Goal: Information Seeking & Learning: Learn about a topic

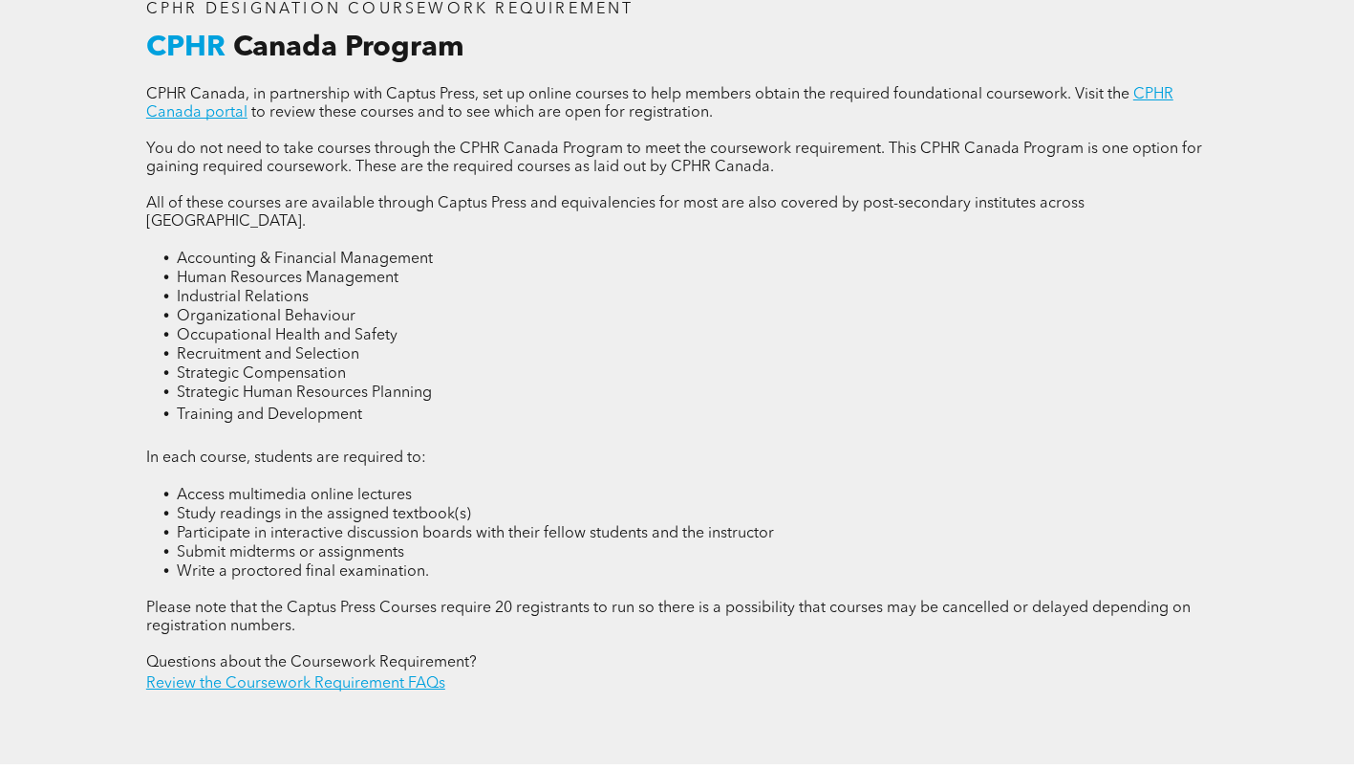
scroll to position [2485, 0]
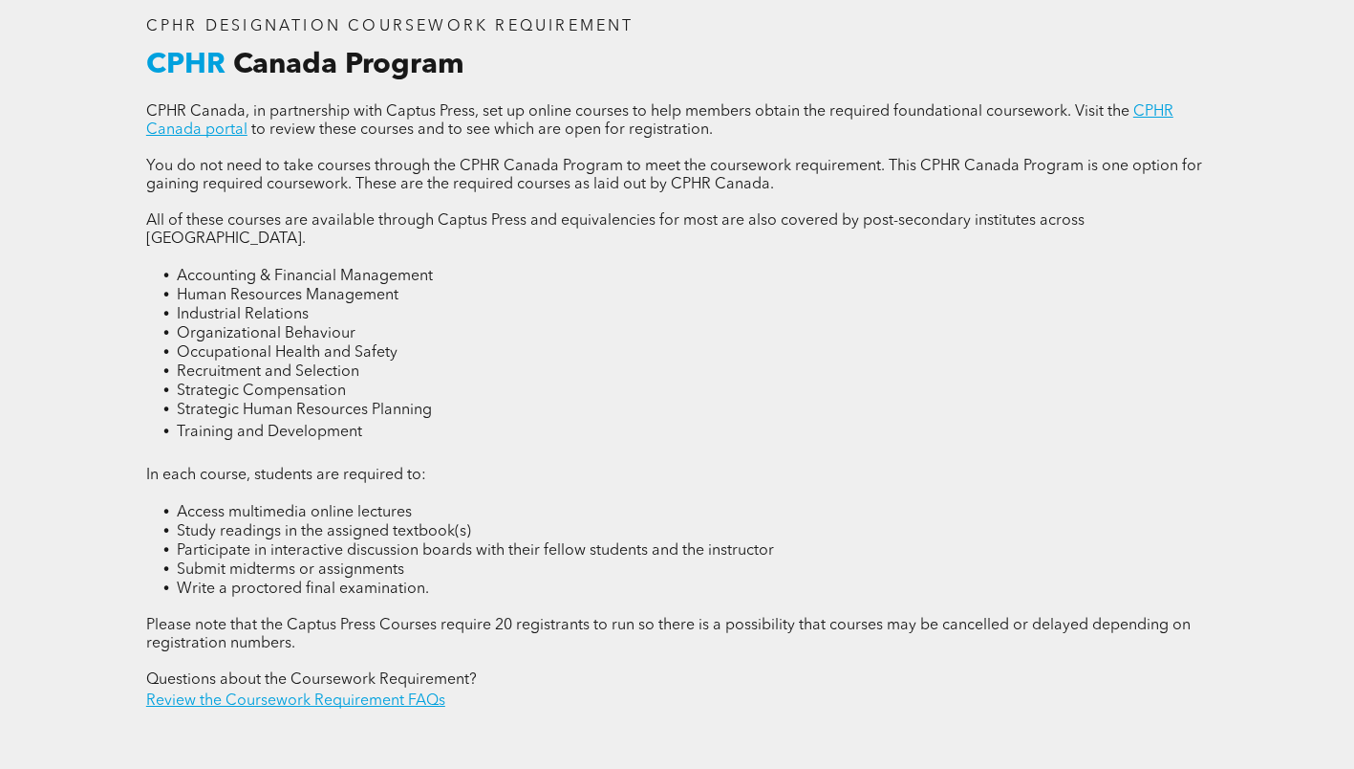
click at [370, 420] on li "Training and Development" at bounding box center [692, 432] width 1031 height 24
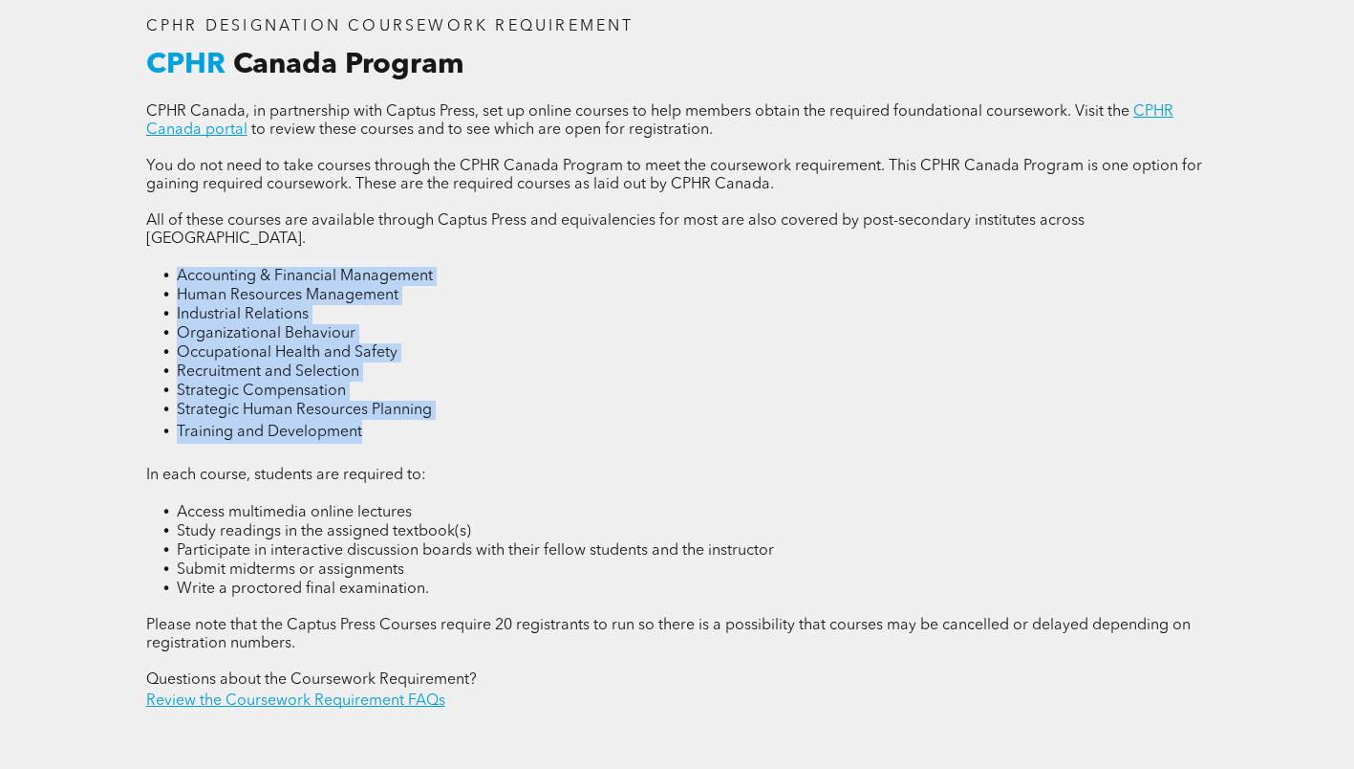
drag, startPoint x: 370, startPoint y: 408, endPoint x: 162, endPoint y: 254, distance: 259.0
click at [162, 267] on ul "Accounting & Financial Management Human Resources Management Industrial Relatio…" at bounding box center [677, 355] width 1062 height 177
click at [552, 324] on li "Organizational Behaviour" at bounding box center [692, 333] width 1031 height 19
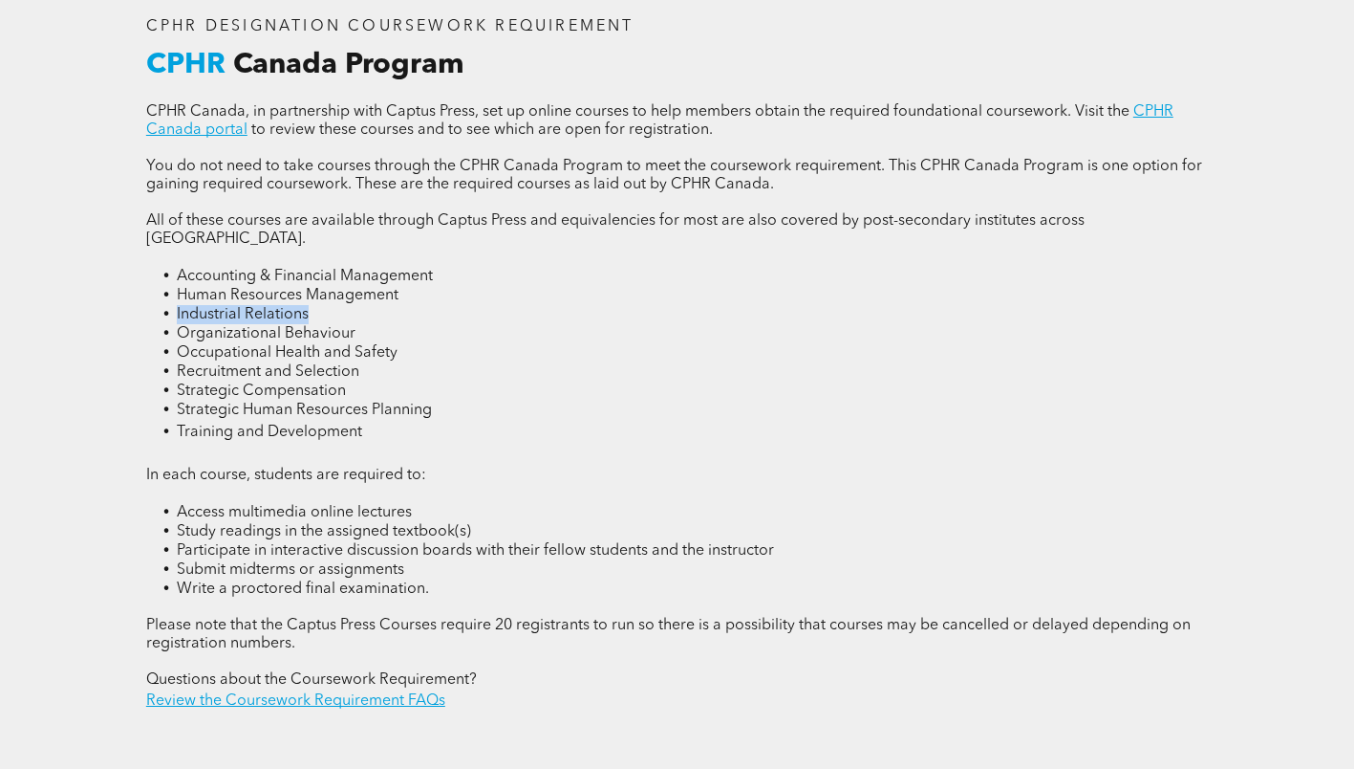
drag, startPoint x: 169, startPoint y: 289, endPoint x: 336, endPoint y: 300, distance: 167.7
click at [336, 305] on li "Industrial Relations" at bounding box center [692, 314] width 1031 height 19
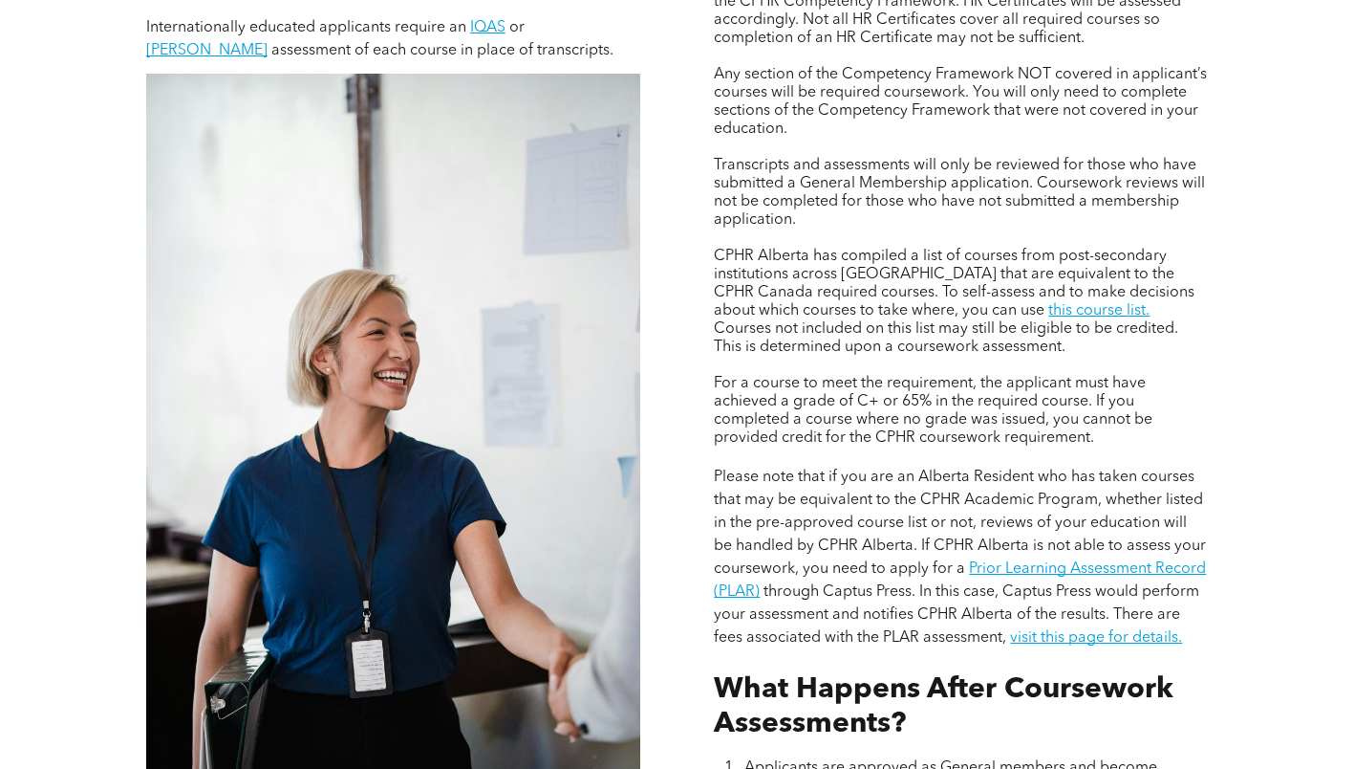
scroll to position [1243, 0]
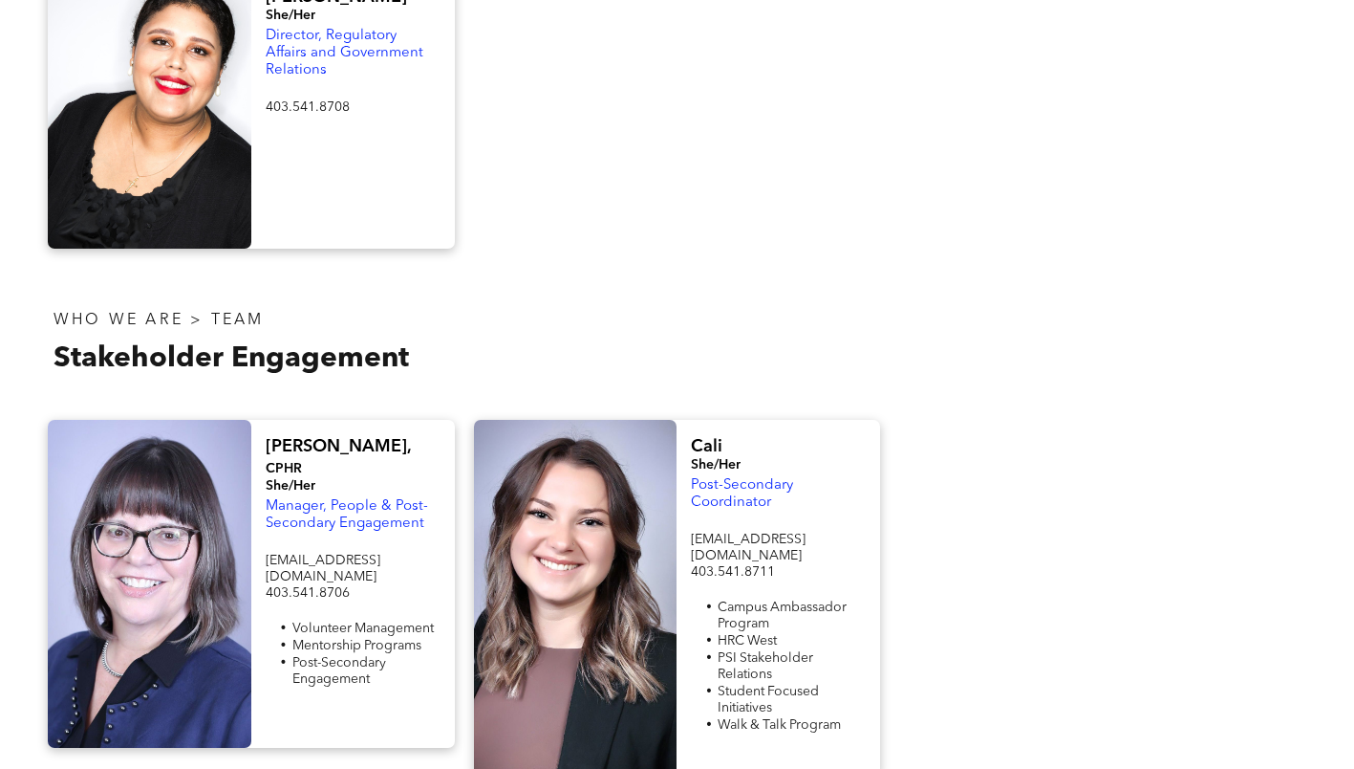
scroll to position [1625, 0]
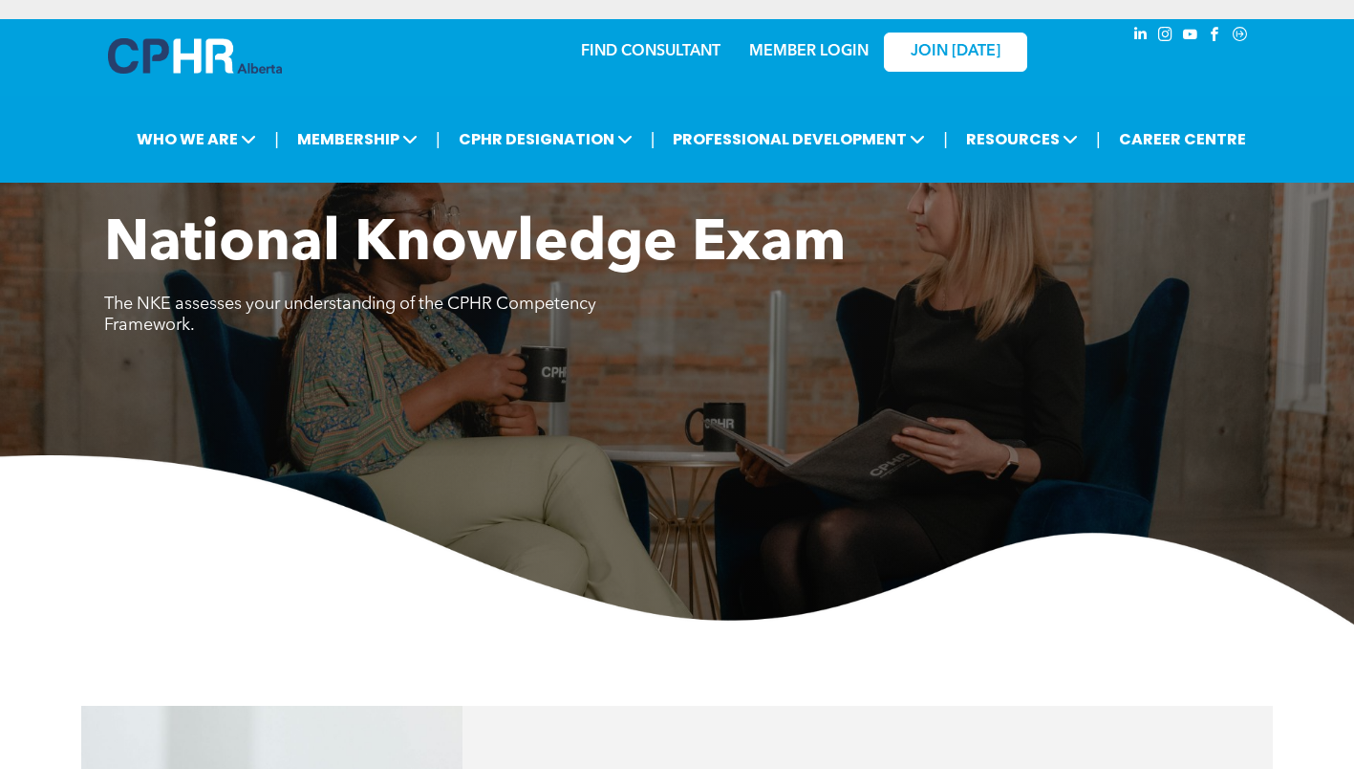
scroll to position [1147, 0]
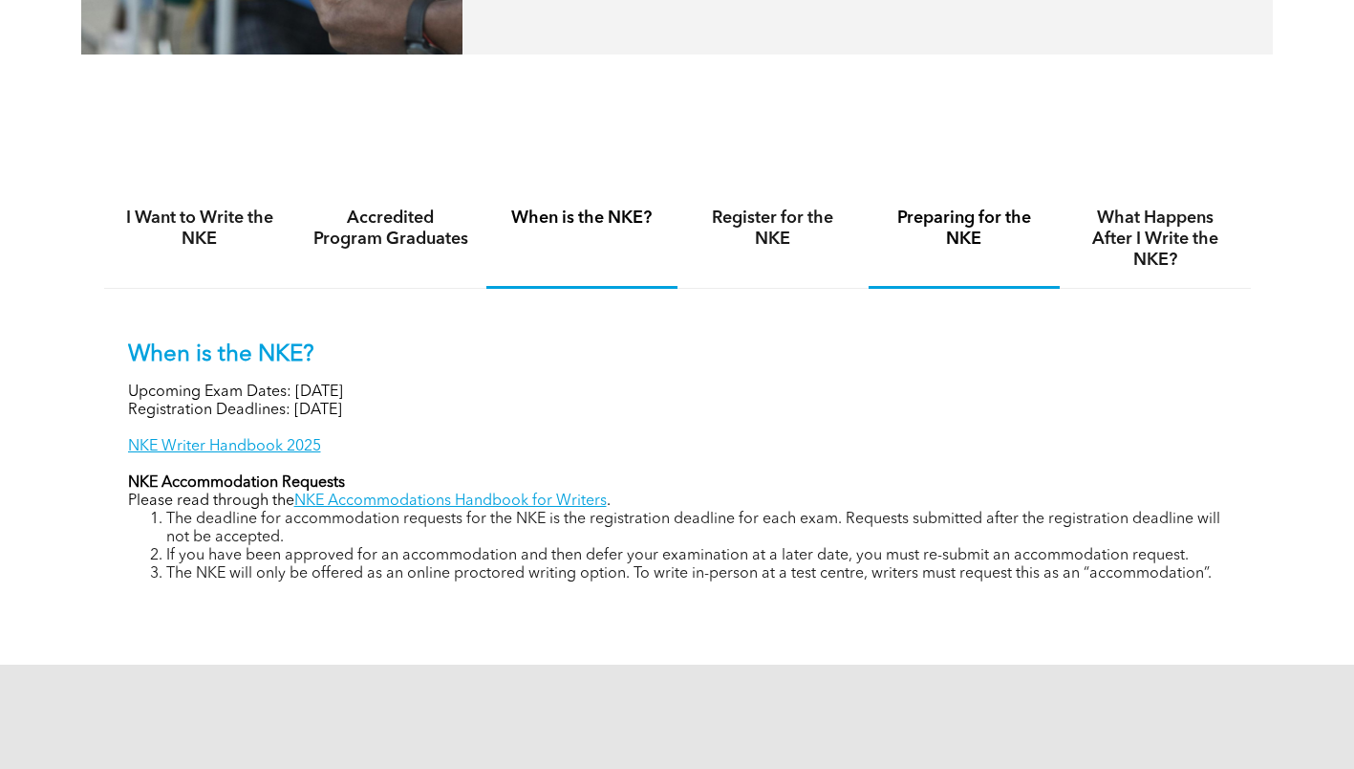
click at [918, 232] on h4 "Preparing for the NKE" at bounding box center [964, 228] width 157 height 42
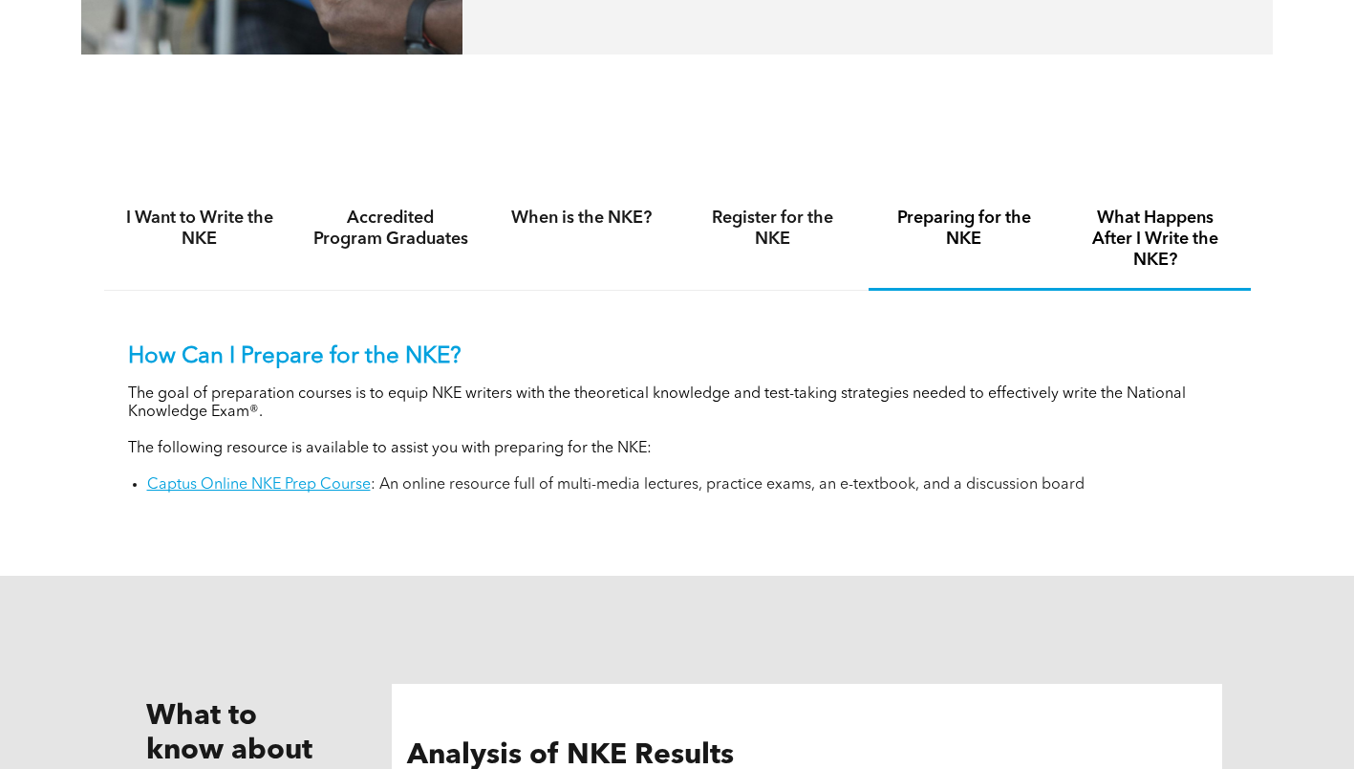
click at [1177, 276] on div "What Happens After I Write the NKE?" at bounding box center [1155, 240] width 191 height 100
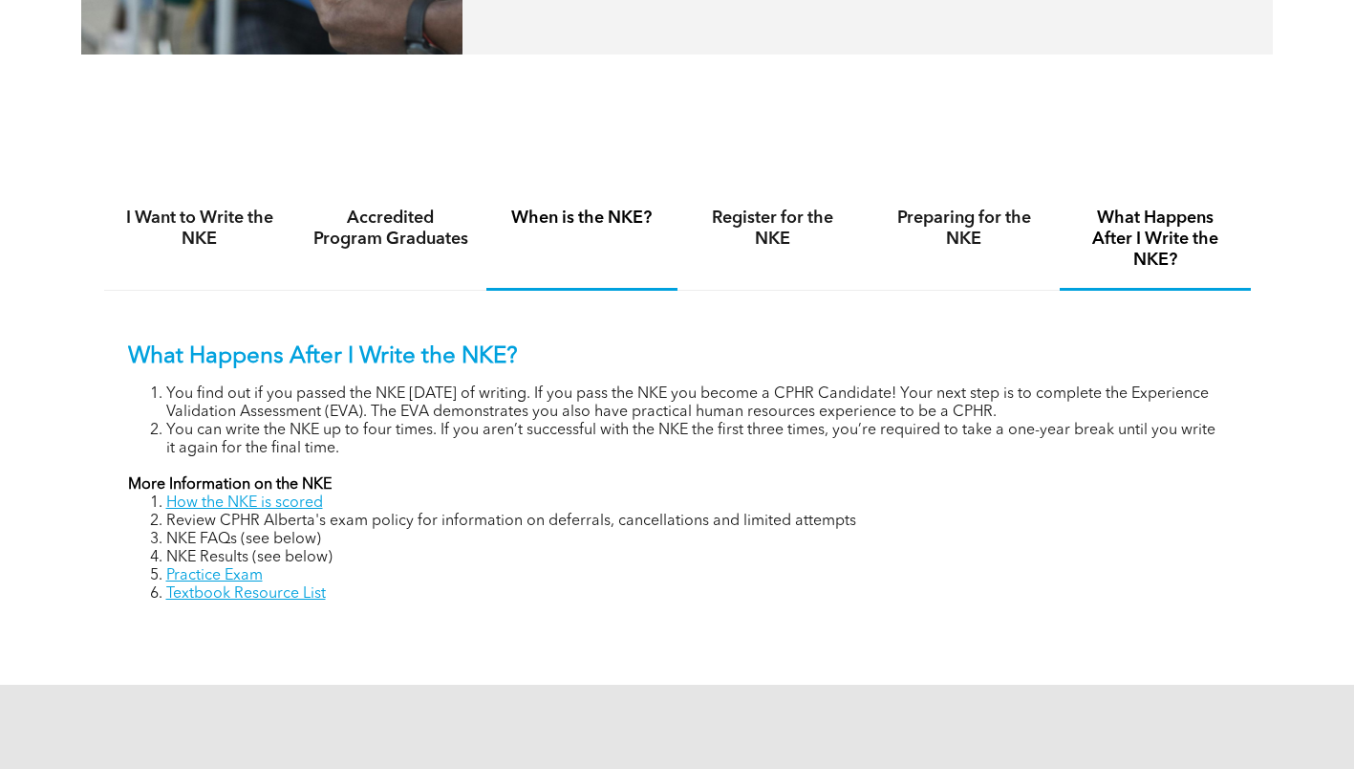
click at [577, 249] on div "When is the NKE?" at bounding box center [582, 240] width 191 height 100
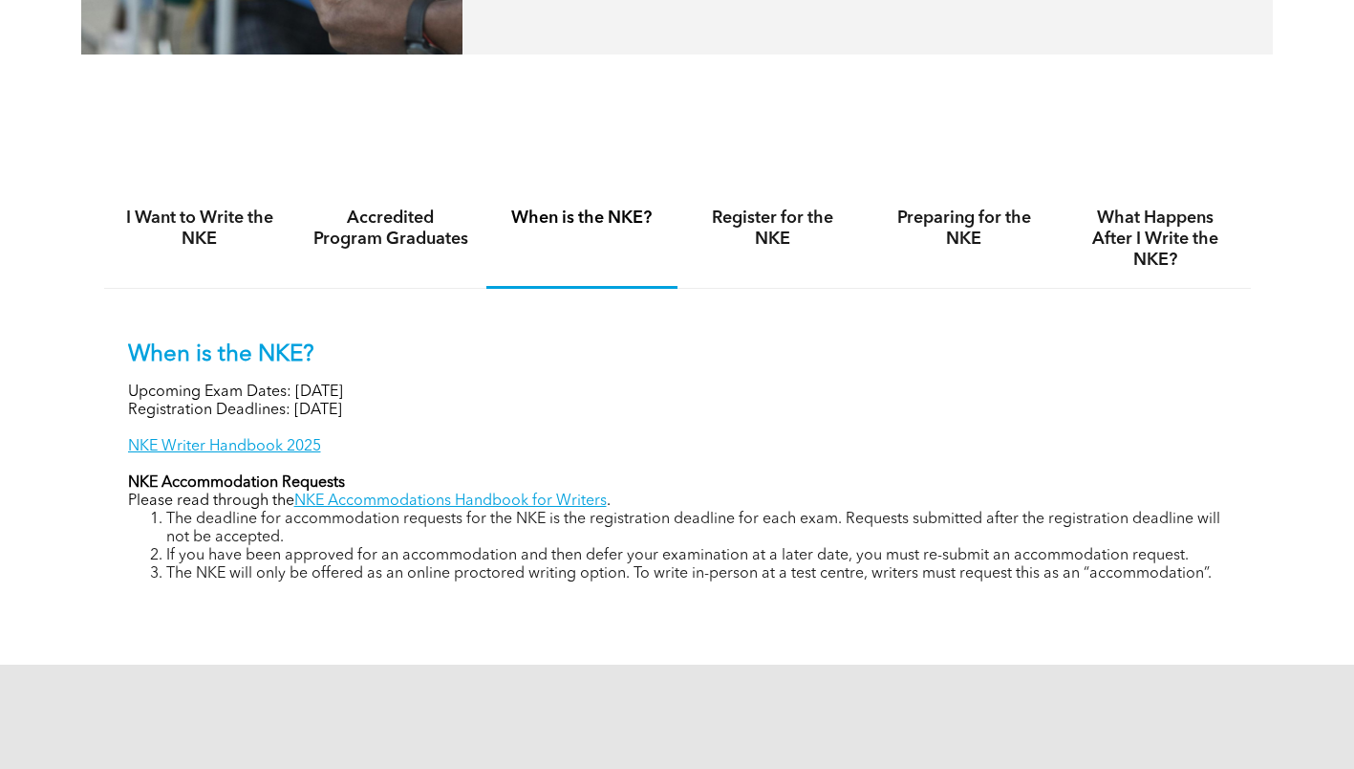
drag, startPoint x: 423, startPoint y: 394, endPoint x: 297, endPoint y: 386, distance: 126.4
click at [297, 386] on p "Upcoming Exam Dates: November 6, 2025" at bounding box center [677, 392] width 1099 height 18
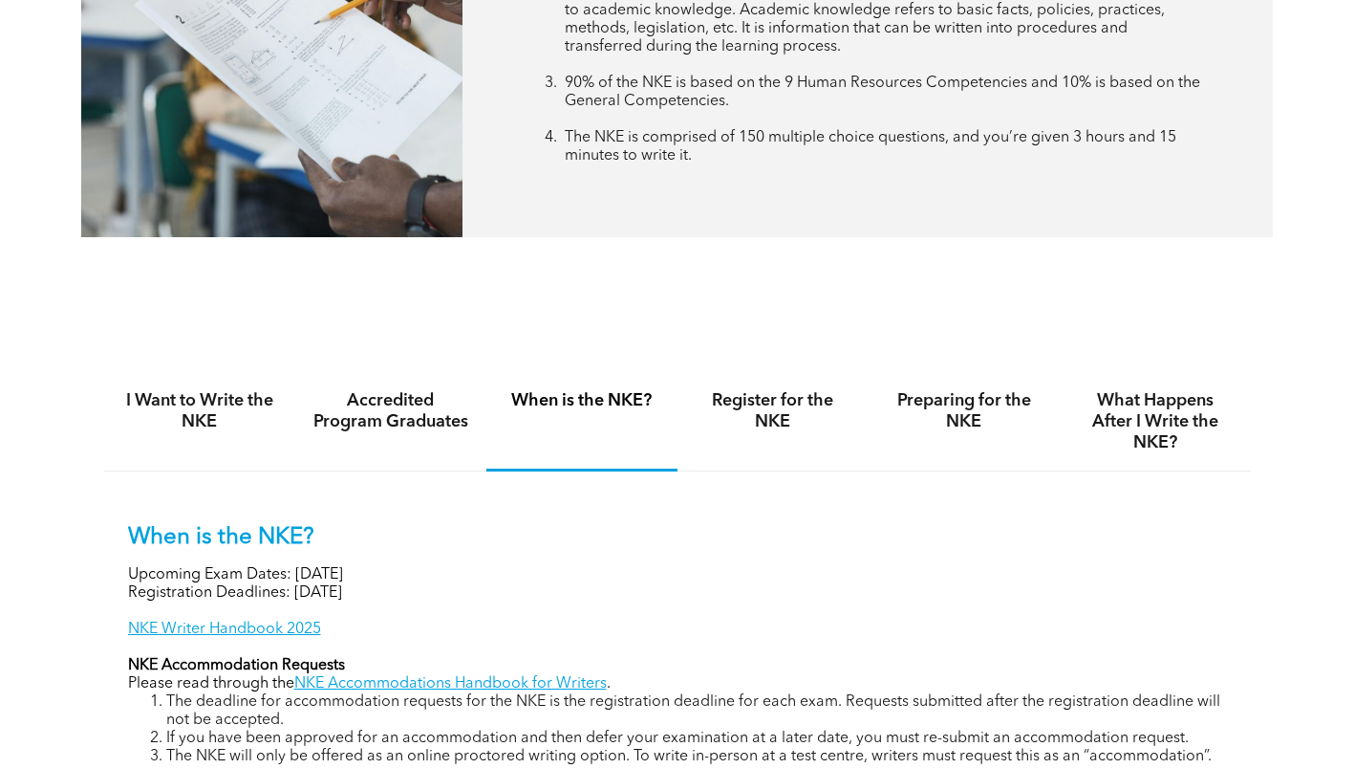
scroll to position [974, 0]
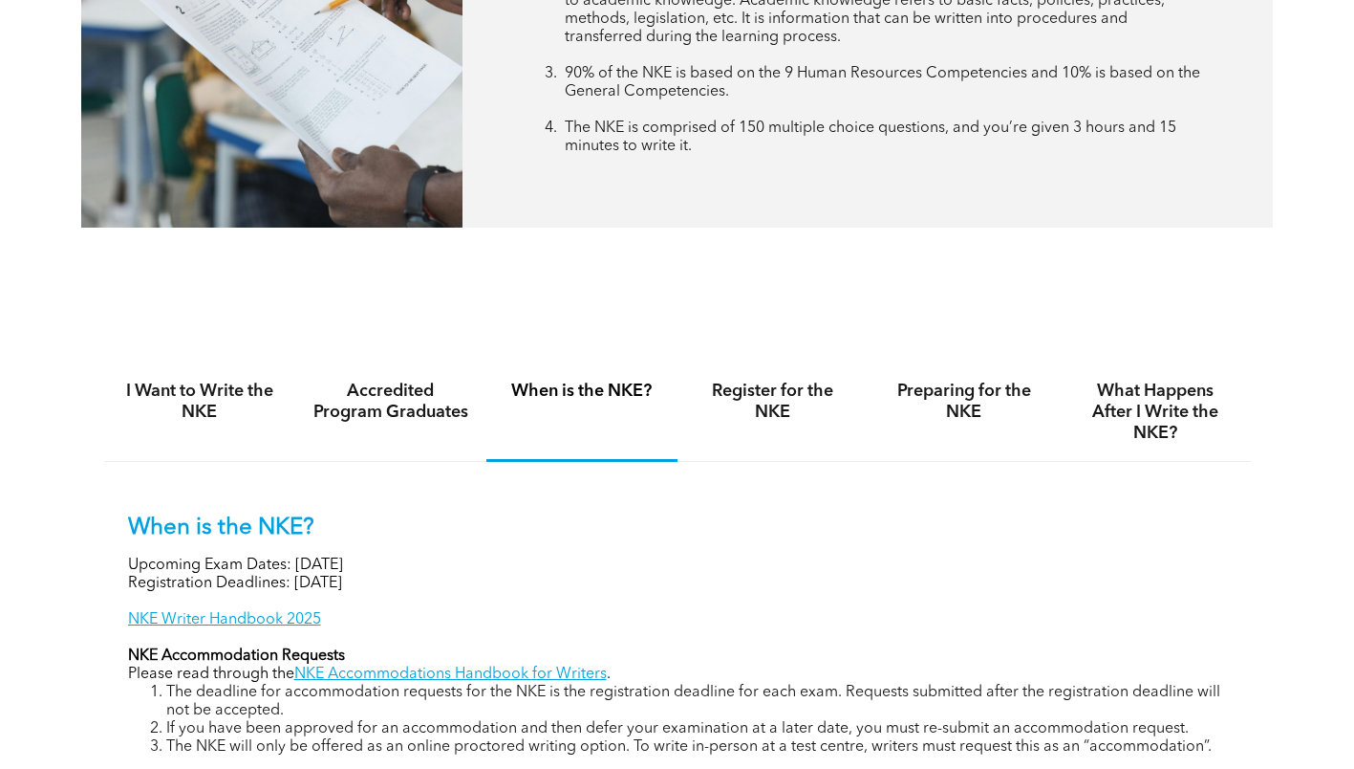
click at [753, 311] on div "I Want to Write the NKE Accredited Program Graduates When is the NKE? Register …" at bounding box center [677, 573] width 1354 height 529
click at [402, 419] on h4 "Accredited Program Graduates" at bounding box center [391, 401] width 157 height 42
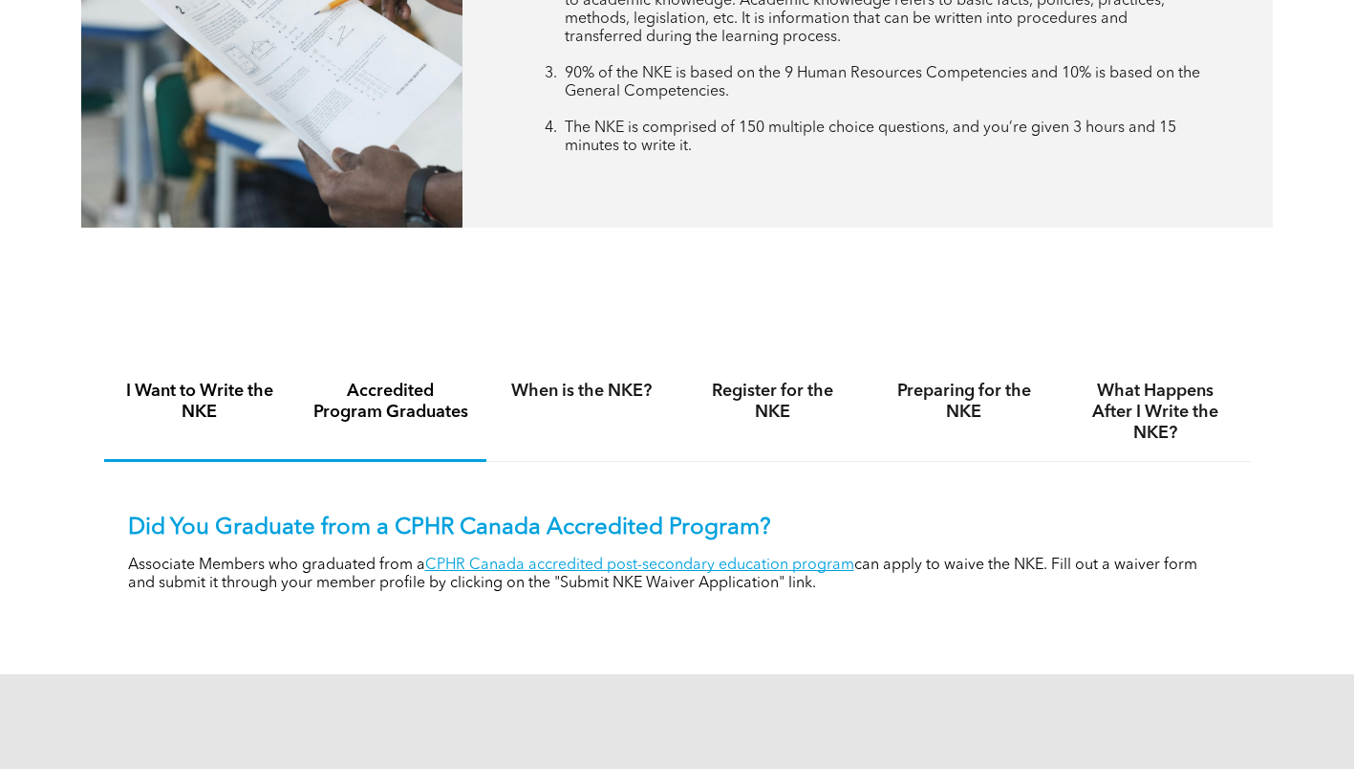
click at [208, 399] on h4 "I Want to Write the NKE" at bounding box center [199, 401] width 157 height 42
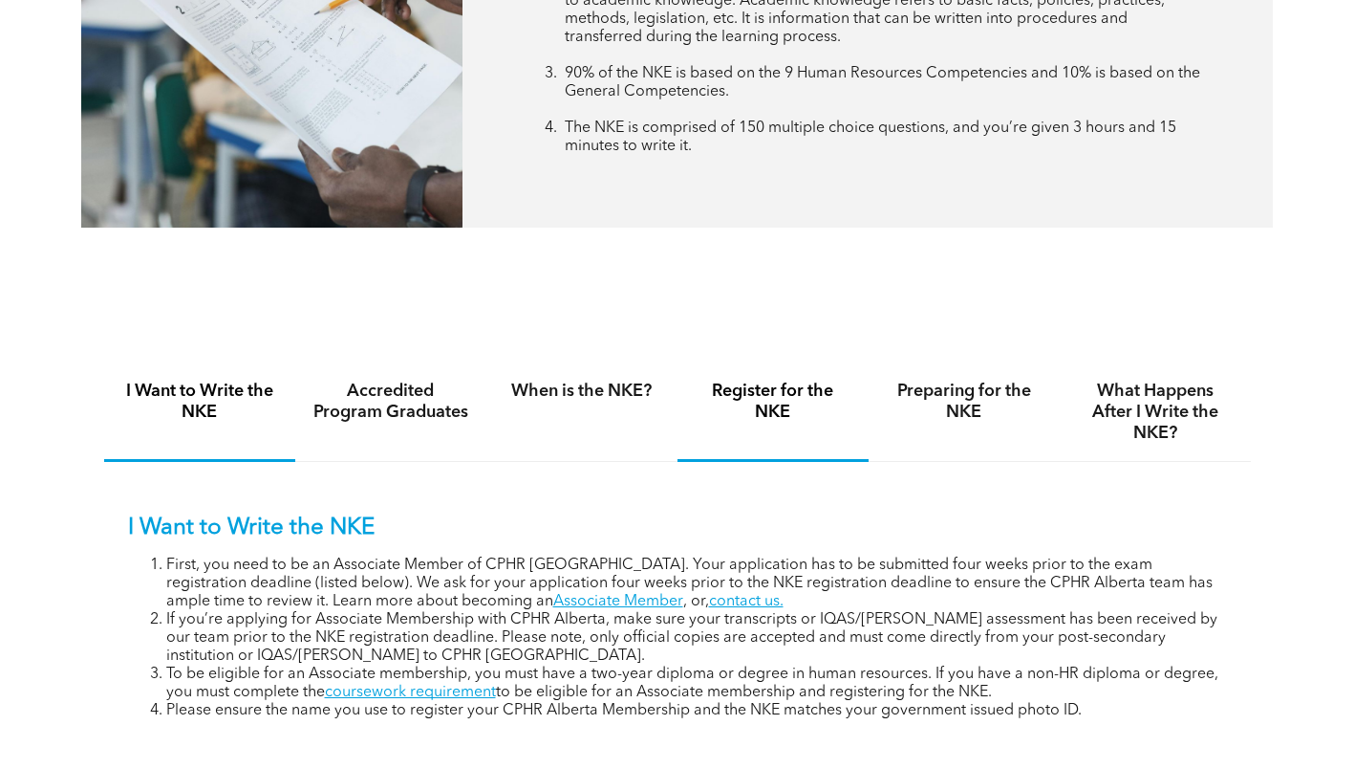
click at [863, 424] on div "Register for the NKE" at bounding box center [773, 412] width 191 height 98
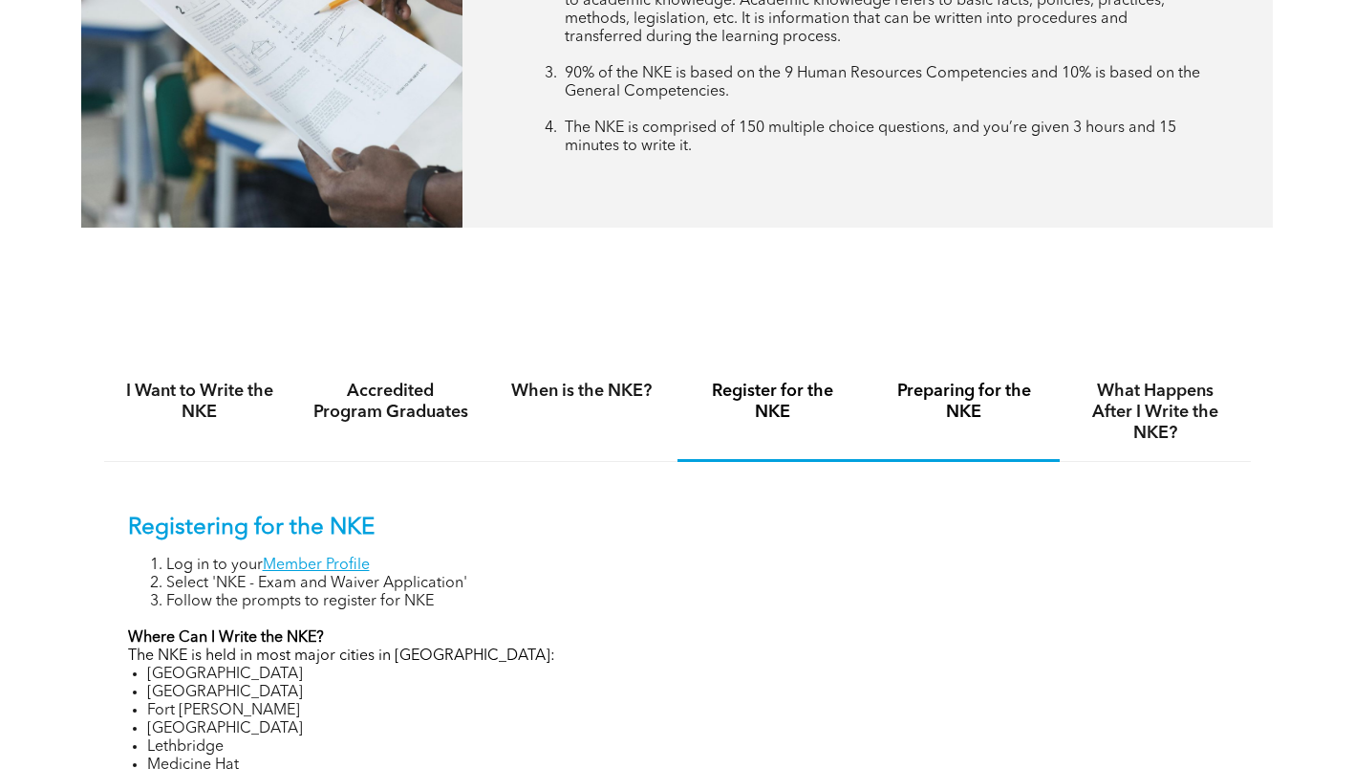
click at [964, 405] on h4 "Preparing for the NKE" at bounding box center [964, 401] width 157 height 42
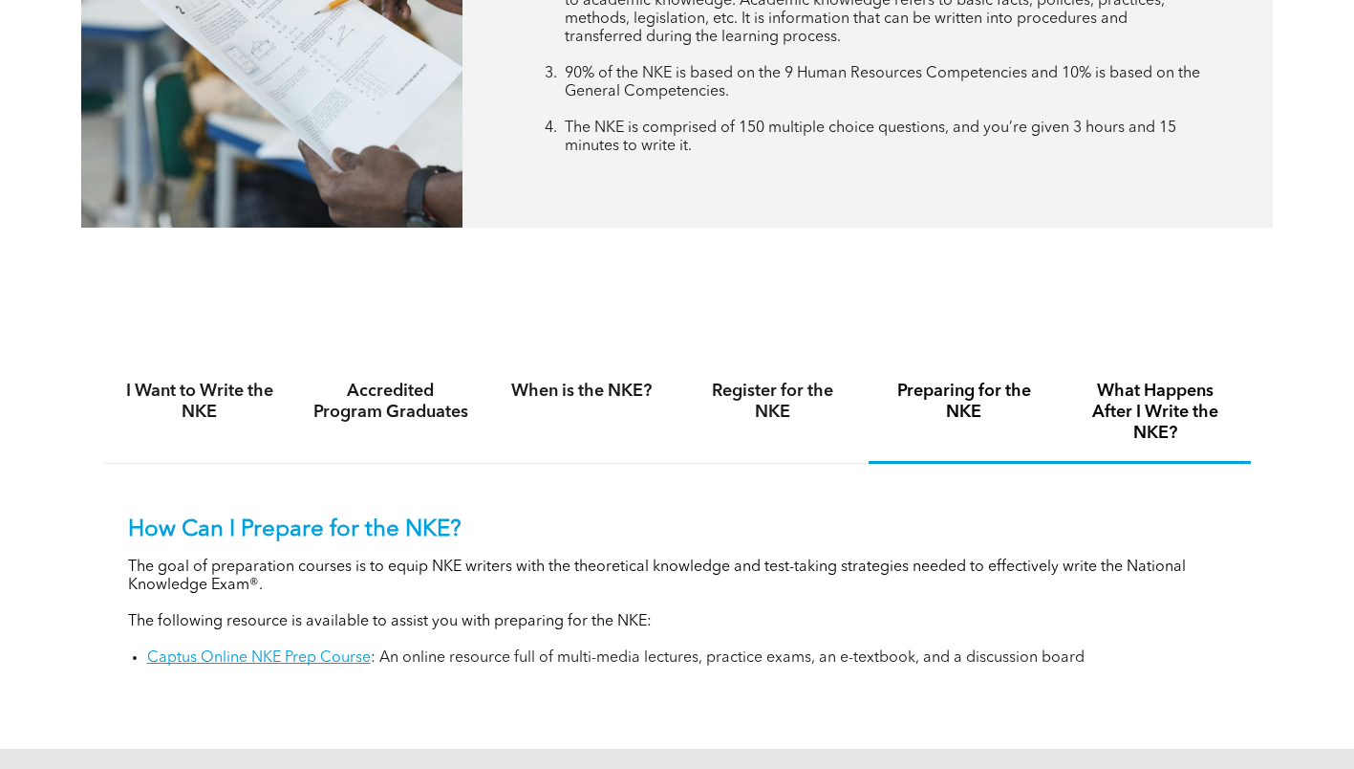
click at [1131, 409] on h4 "What Happens After I Write the NKE?" at bounding box center [1155, 411] width 157 height 63
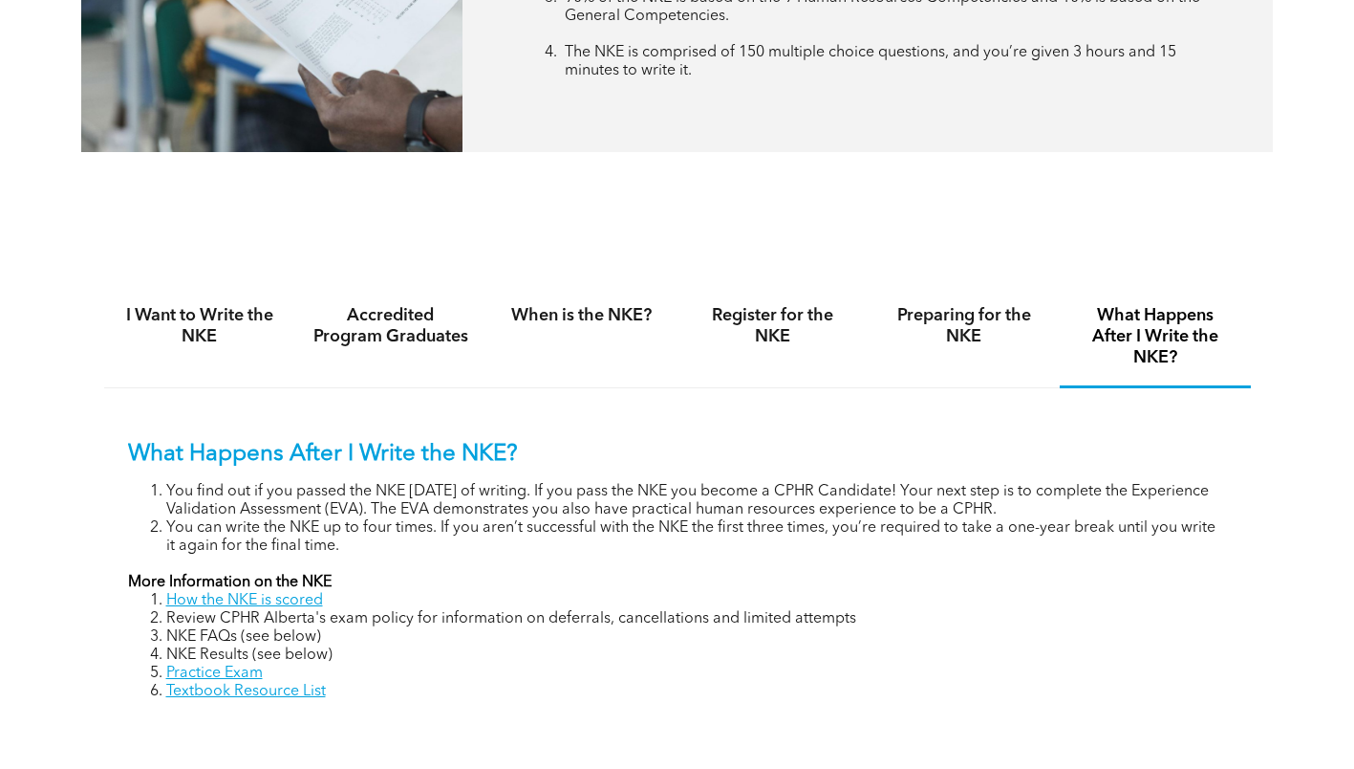
scroll to position [1070, 0]
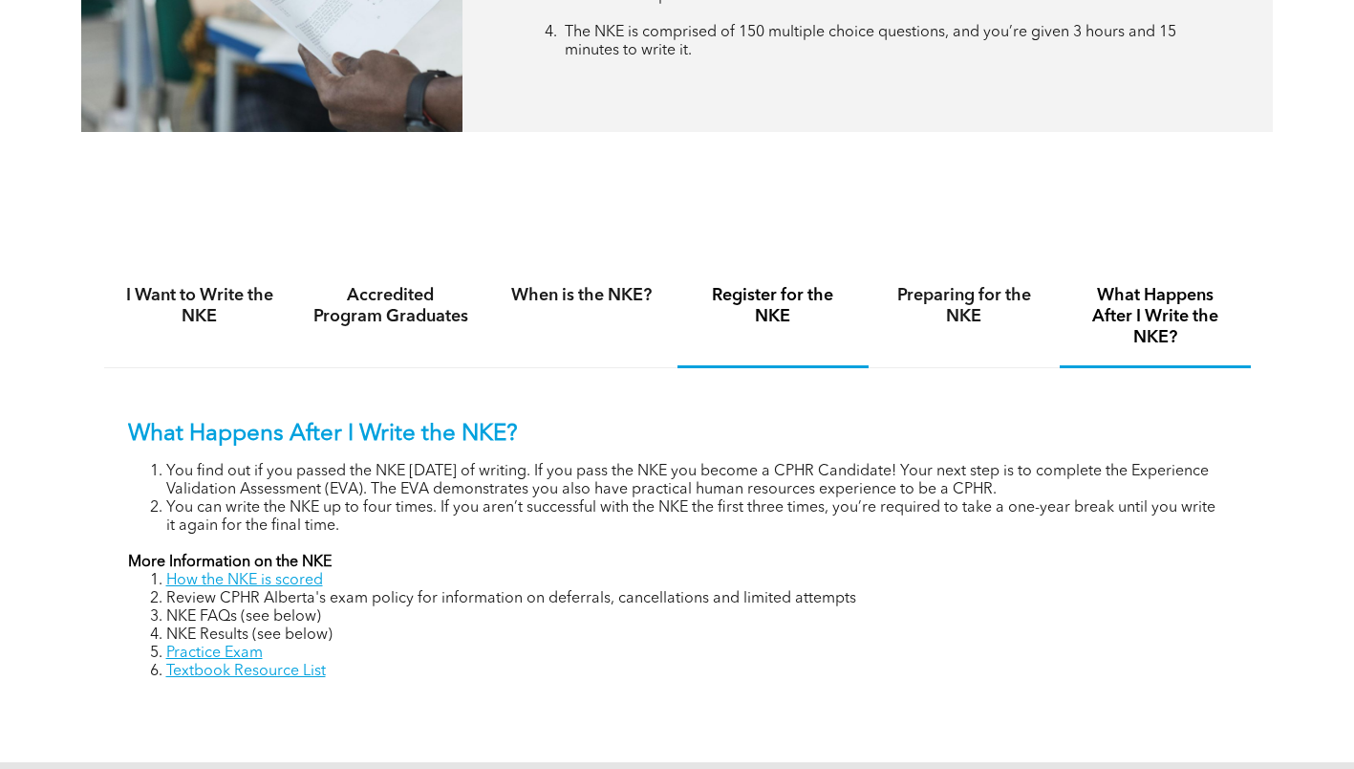
click at [796, 346] on div "Register for the NKE" at bounding box center [773, 318] width 191 height 100
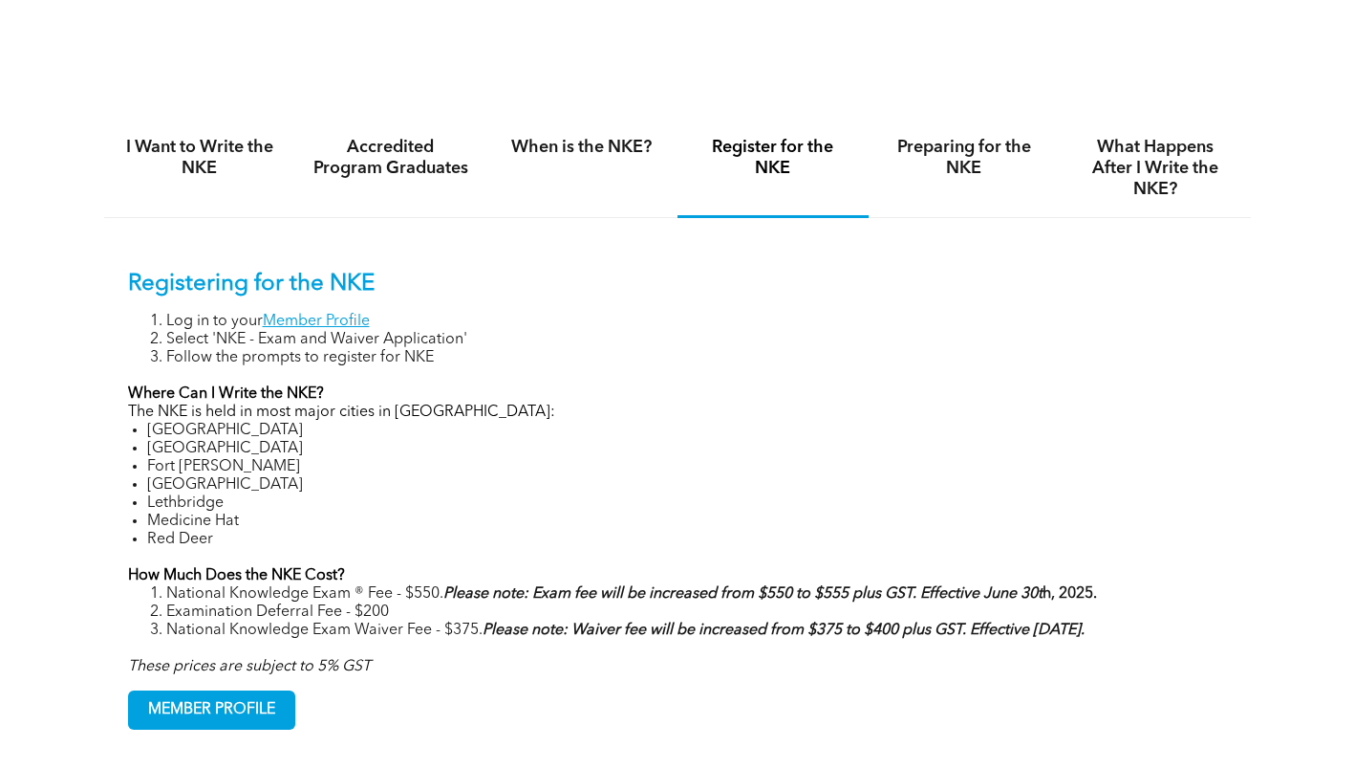
scroll to position [1165, 0]
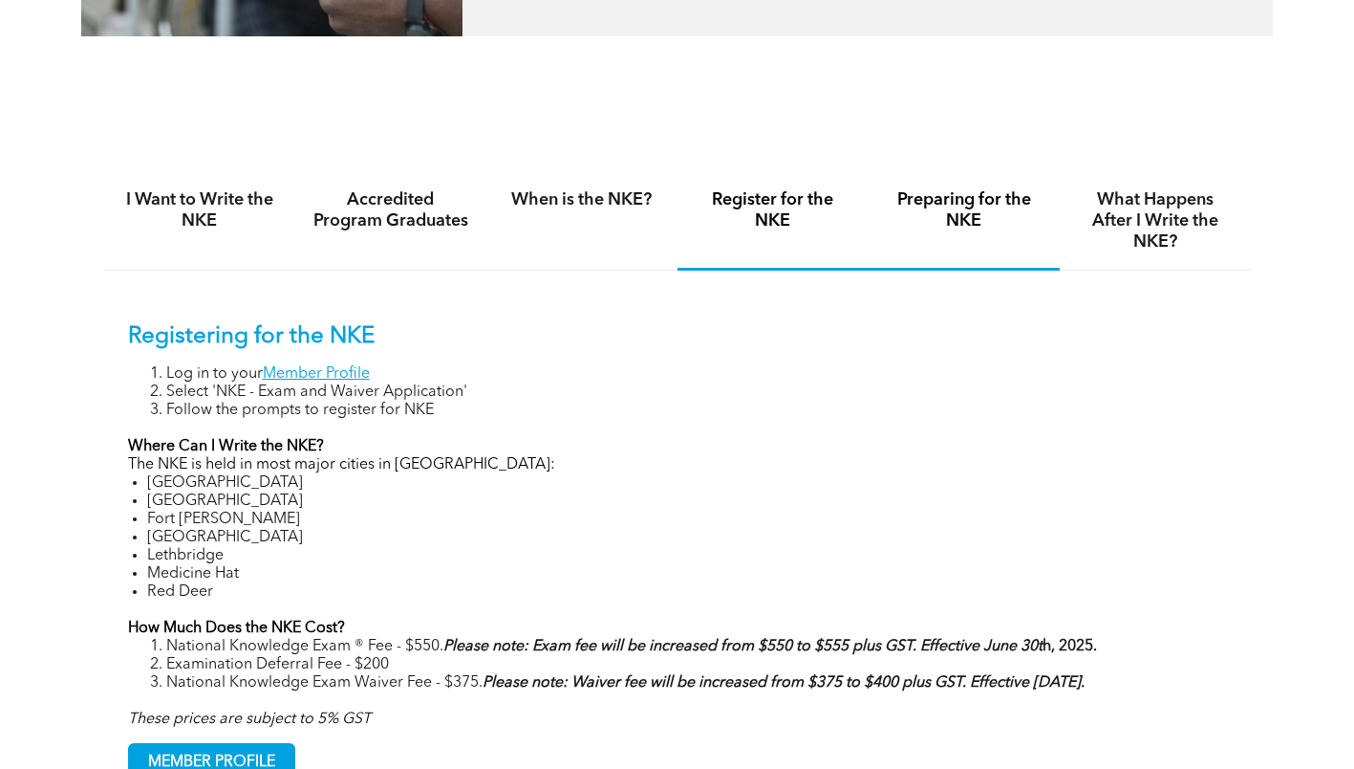
click at [985, 235] on div "Preparing for the NKE" at bounding box center [964, 221] width 191 height 98
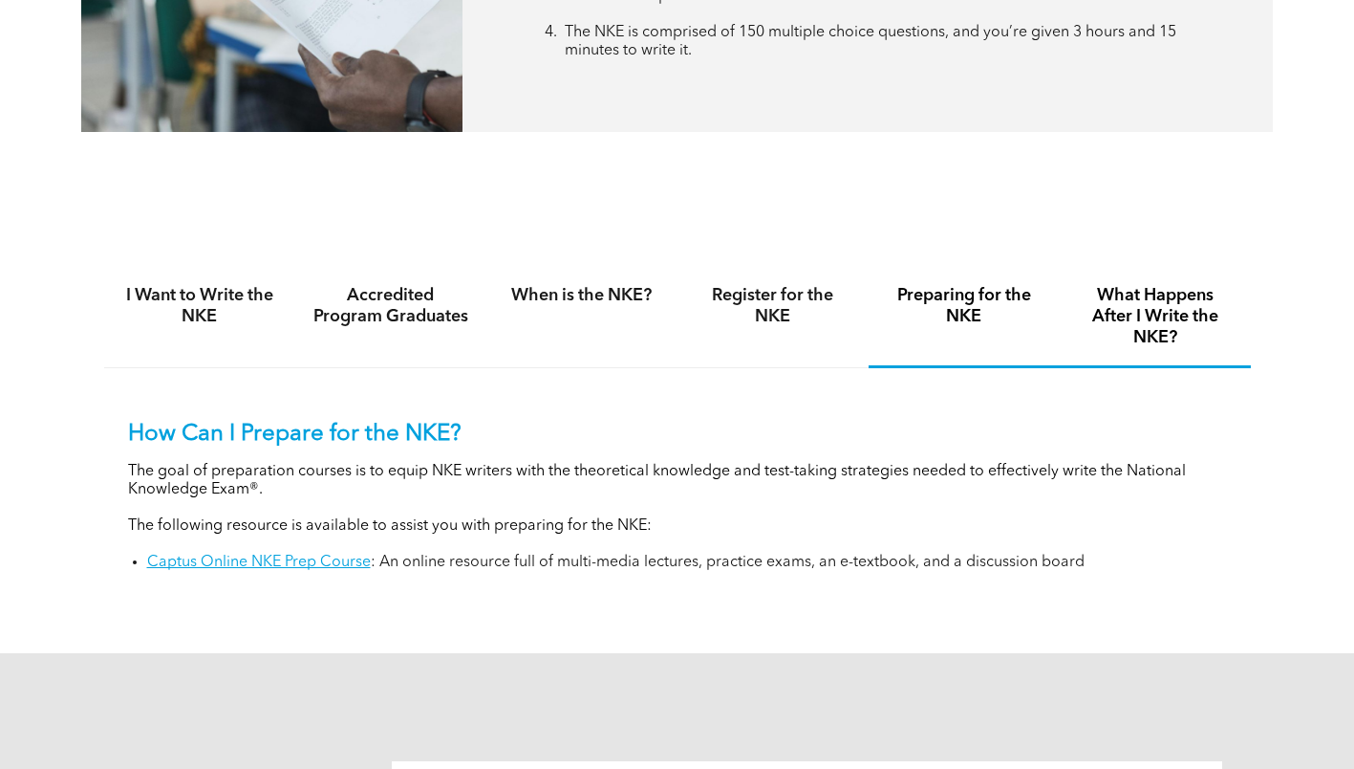
click at [1175, 344] on h4 "What Happens After I Write the NKE?" at bounding box center [1155, 316] width 157 height 63
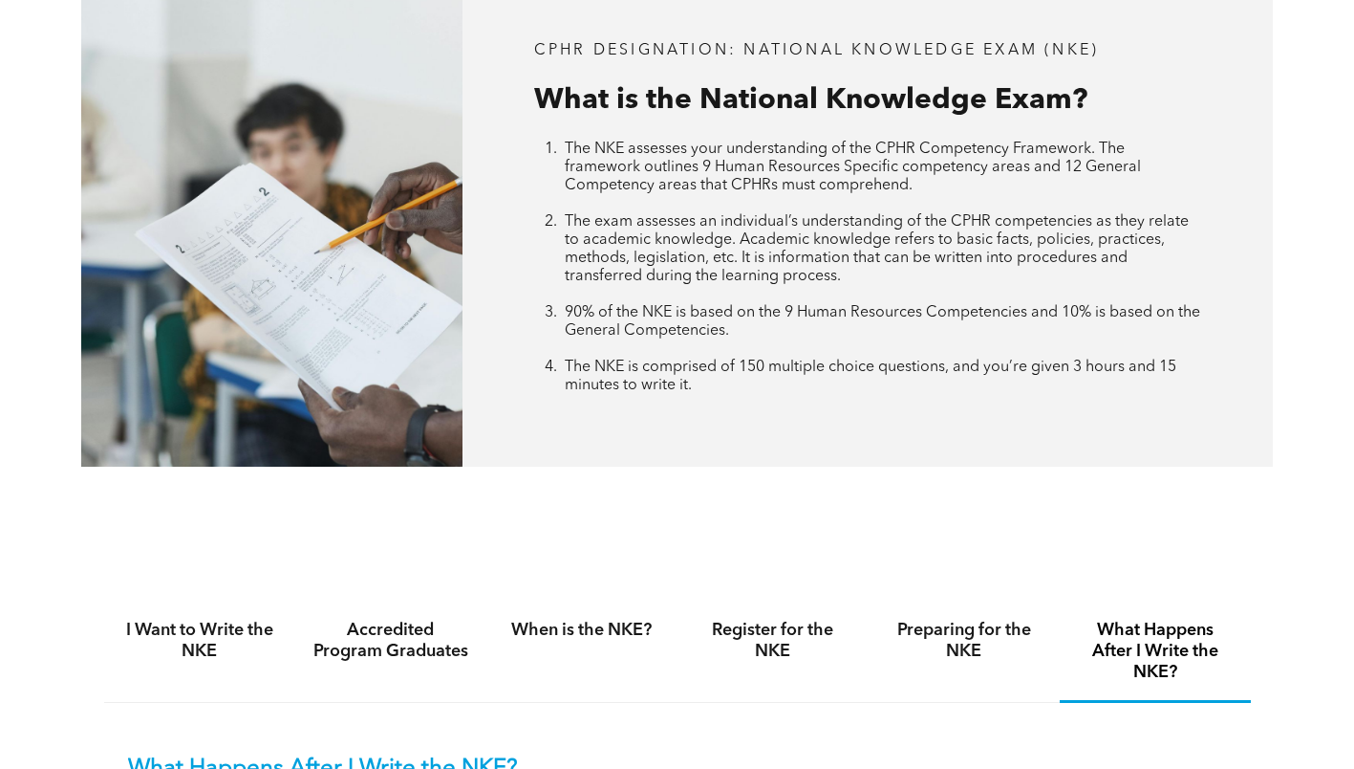
scroll to position [860, 0]
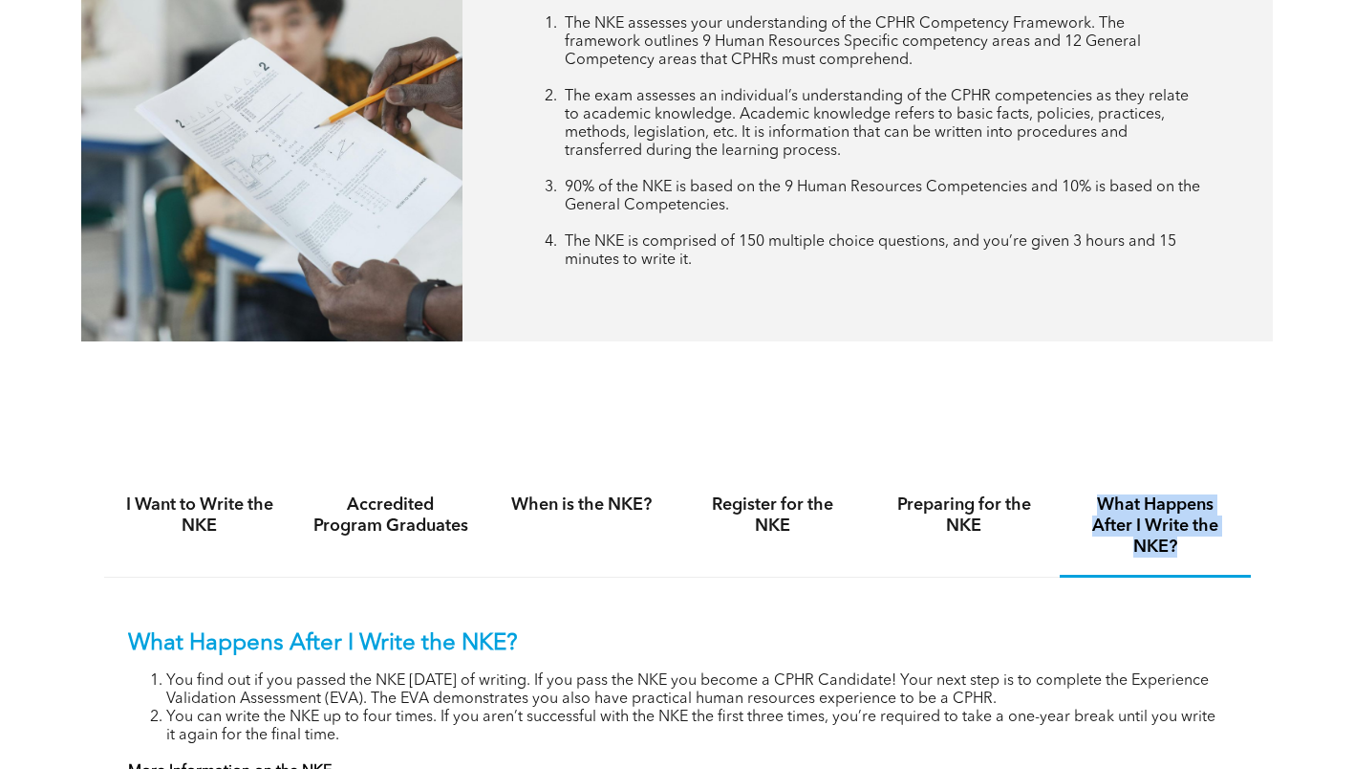
drag, startPoint x: 1090, startPoint y: 506, endPoint x: 1209, endPoint y: 558, distance: 130.5
click at [1209, 558] on div "What Happens After I Write the NKE?" at bounding box center [1155, 527] width 191 height 100
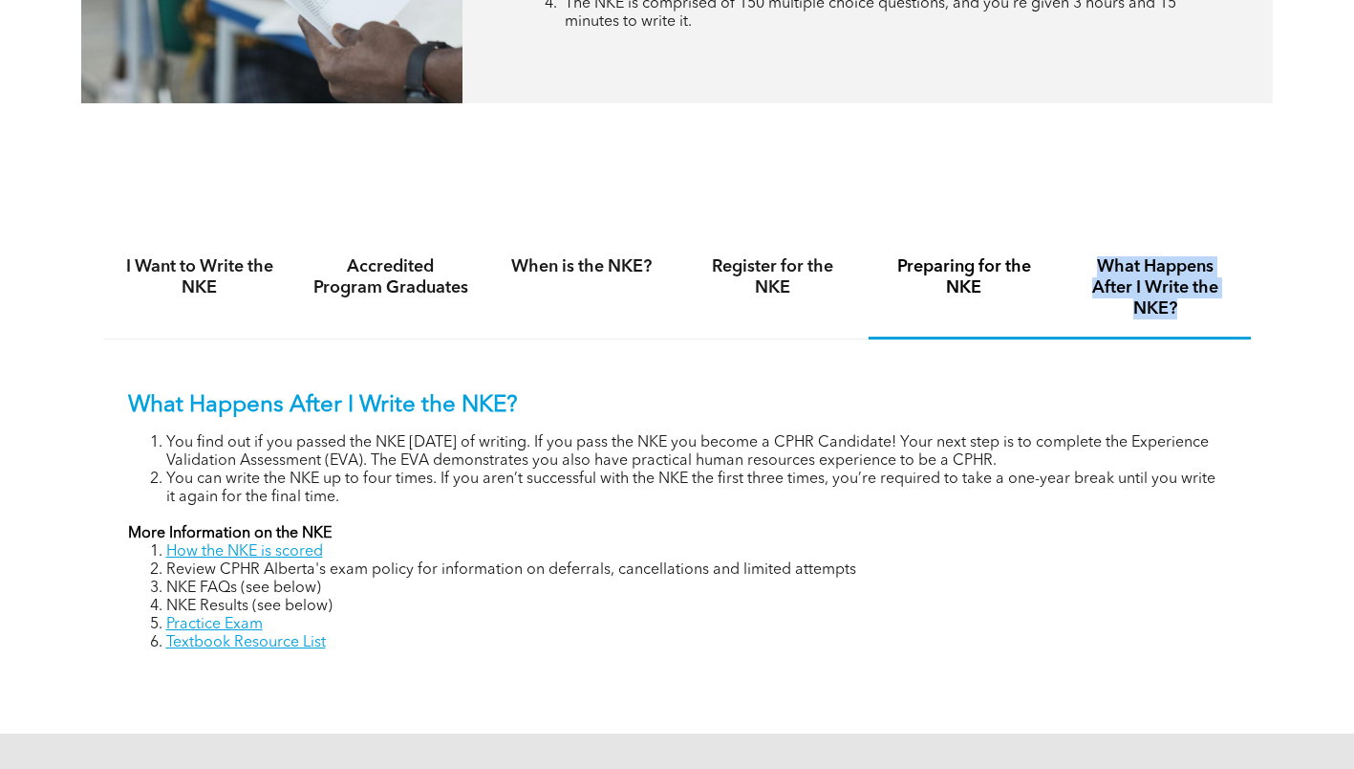
scroll to position [1147, 0]
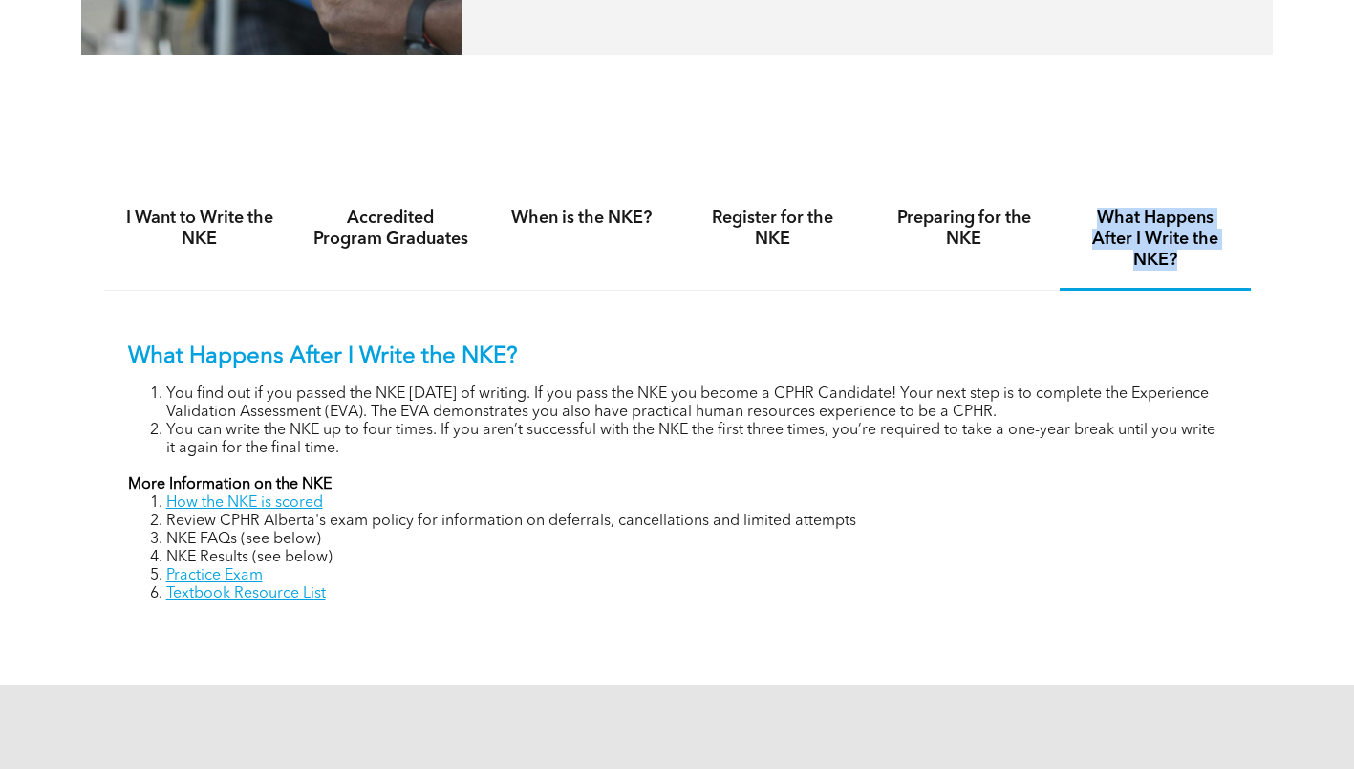
click at [1157, 266] on h4 "What Happens After I Write the NKE?" at bounding box center [1155, 238] width 157 height 63
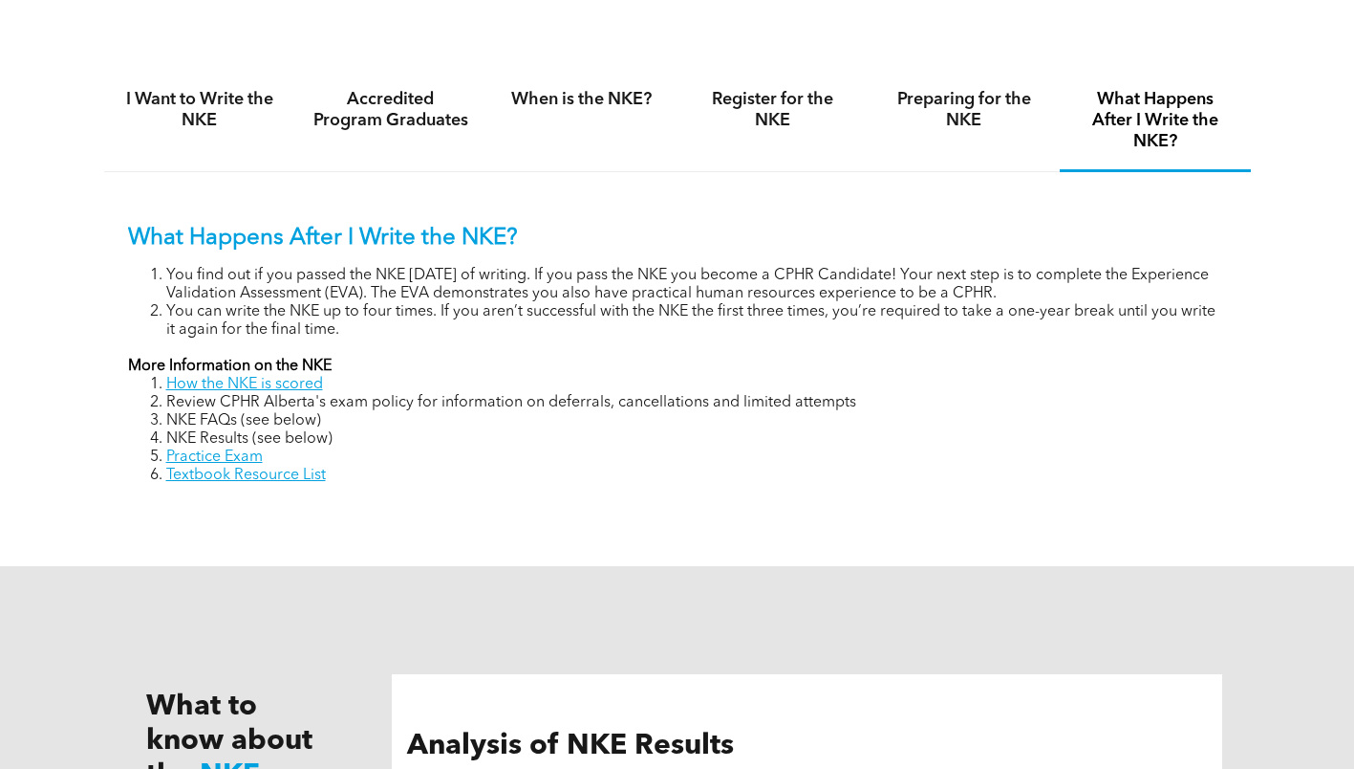
scroll to position [1243, 0]
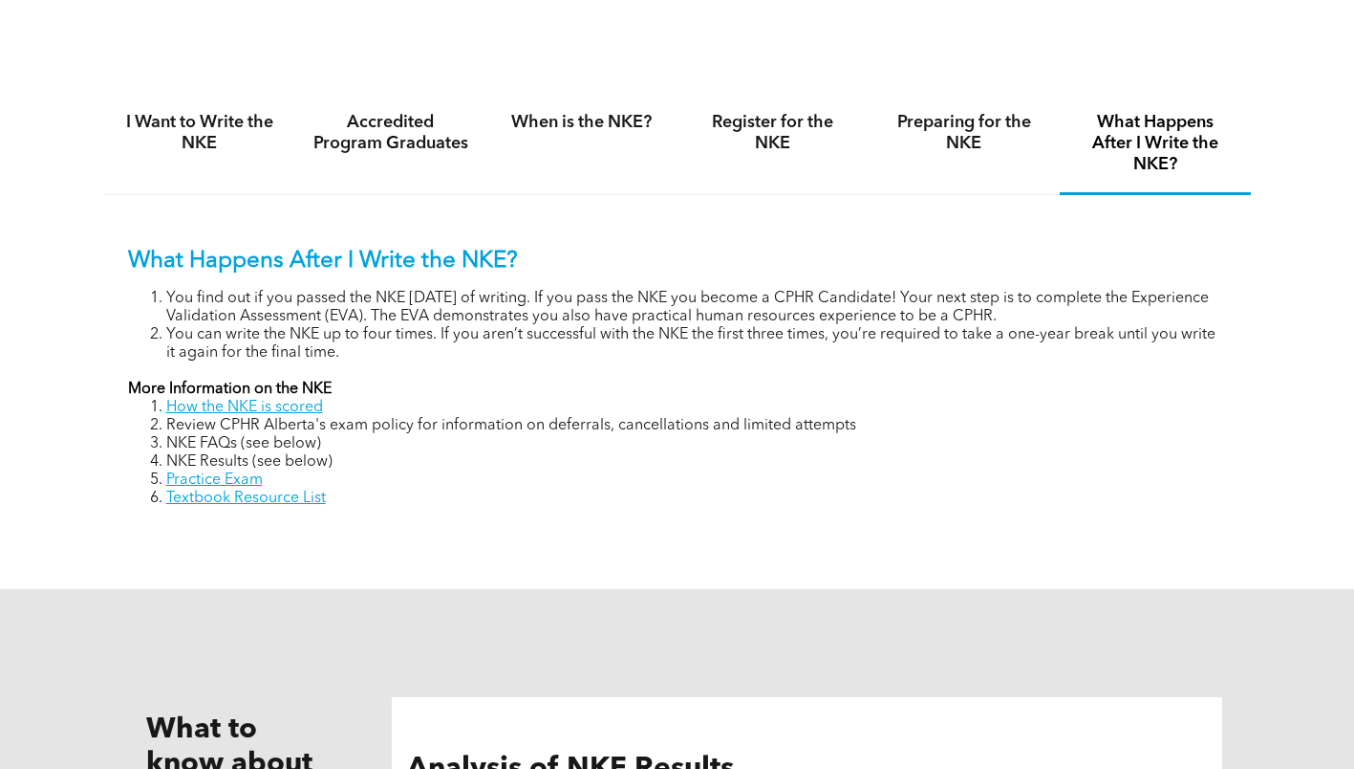
drag, startPoint x: 357, startPoint y: 498, endPoint x: 119, endPoint y: 381, distance: 264.2
click at [119, 381] on div "What Happens After I Write the NKE? You find out if you passed the NKE within 8…" at bounding box center [677, 363] width 1147 height 336
drag, startPoint x: 119, startPoint y: 381, endPoint x: 455, endPoint y: 524, distance: 364.5
click at [455, 524] on div "What Happens After I Write the NKE? You find out if you passed the NKE within 8…" at bounding box center [677, 363] width 1147 height 336
click at [439, 496] on li "Textbook Resource List" at bounding box center [696, 498] width 1061 height 18
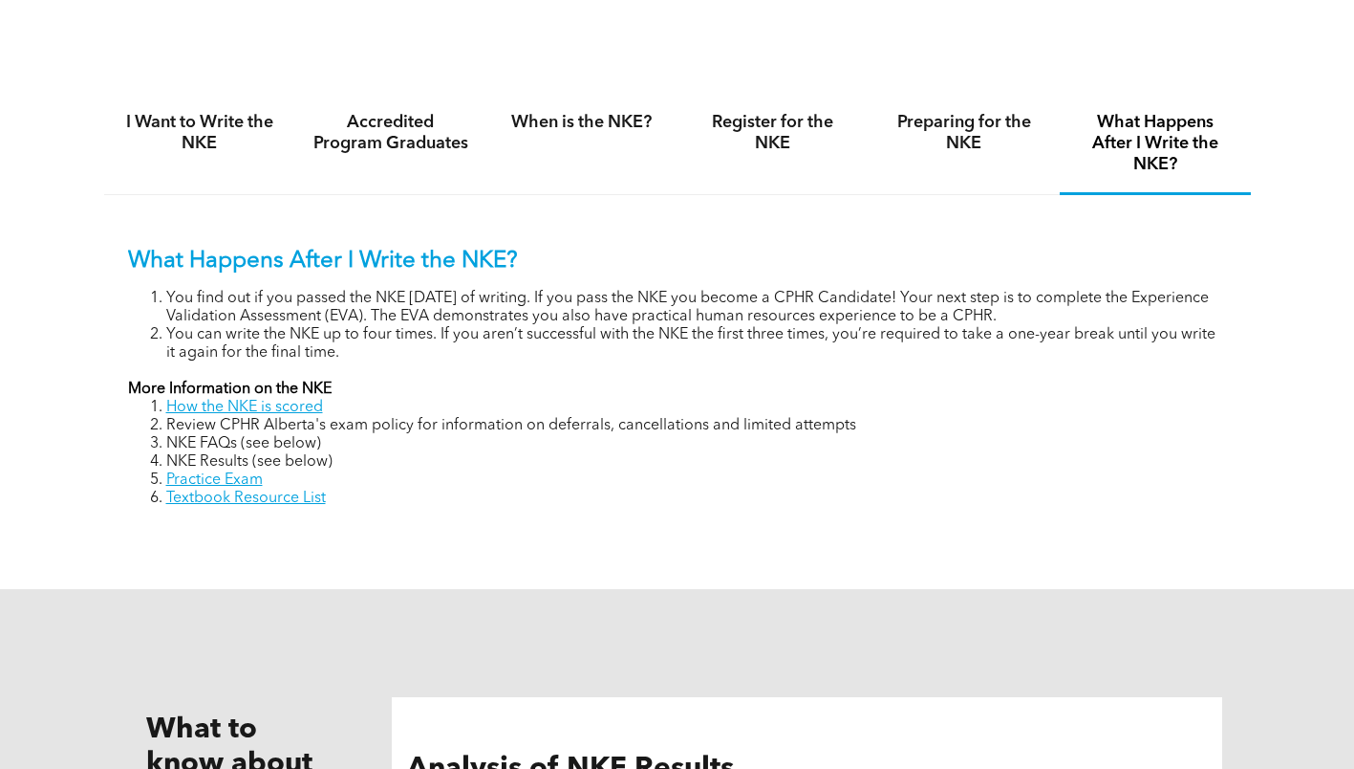
drag, startPoint x: 376, startPoint y: 499, endPoint x: 145, endPoint y: 473, distance: 231.8
click at [145, 473] on ol "How the NKE is scored Review CPHR Alberta's exam policy for information on defe…" at bounding box center [677, 453] width 1099 height 109
drag, startPoint x: 145, startPoint y: 473, endPoint x: 509, endPoint y: 465, distance: 363.3
click at [509, 465] on li "NKE Results (see below)" at bounding box center [696, 462] width 1061 height 18
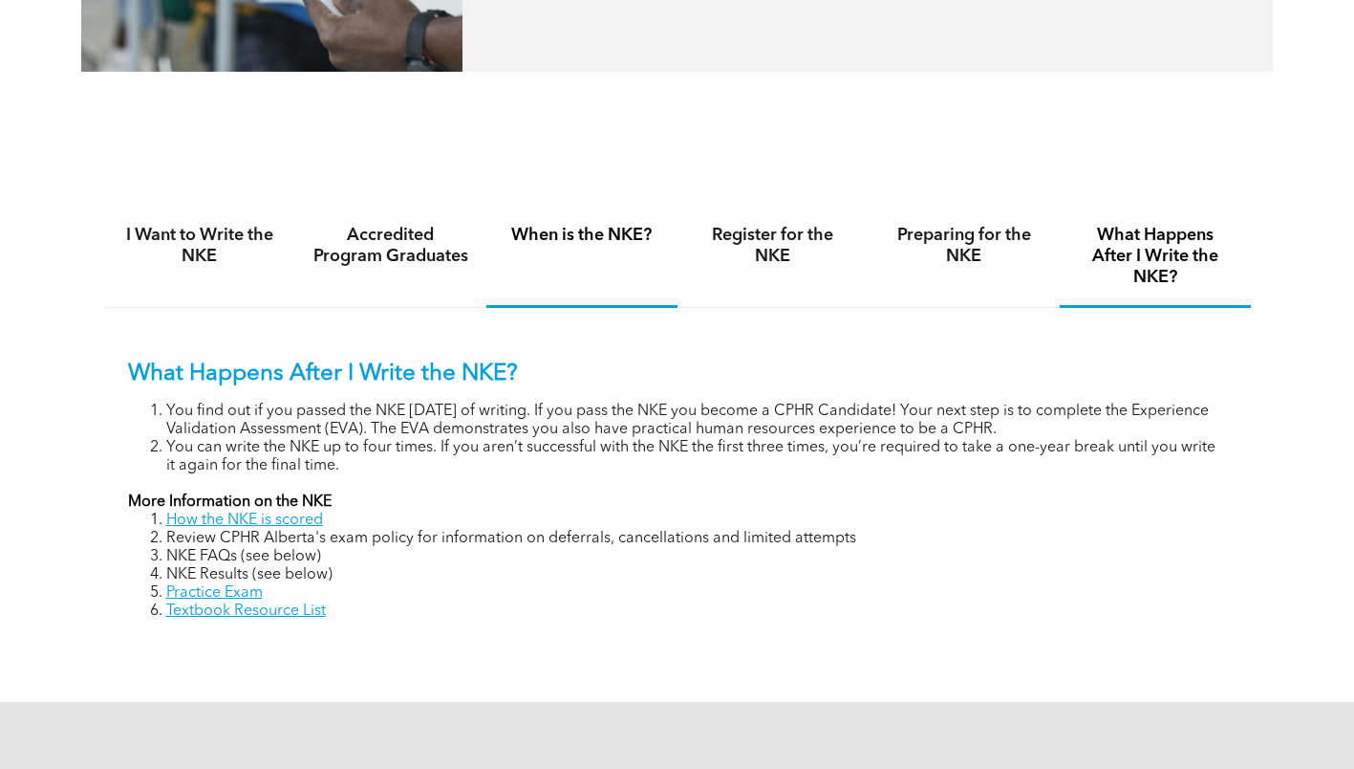
scroll to position [1147, 0]
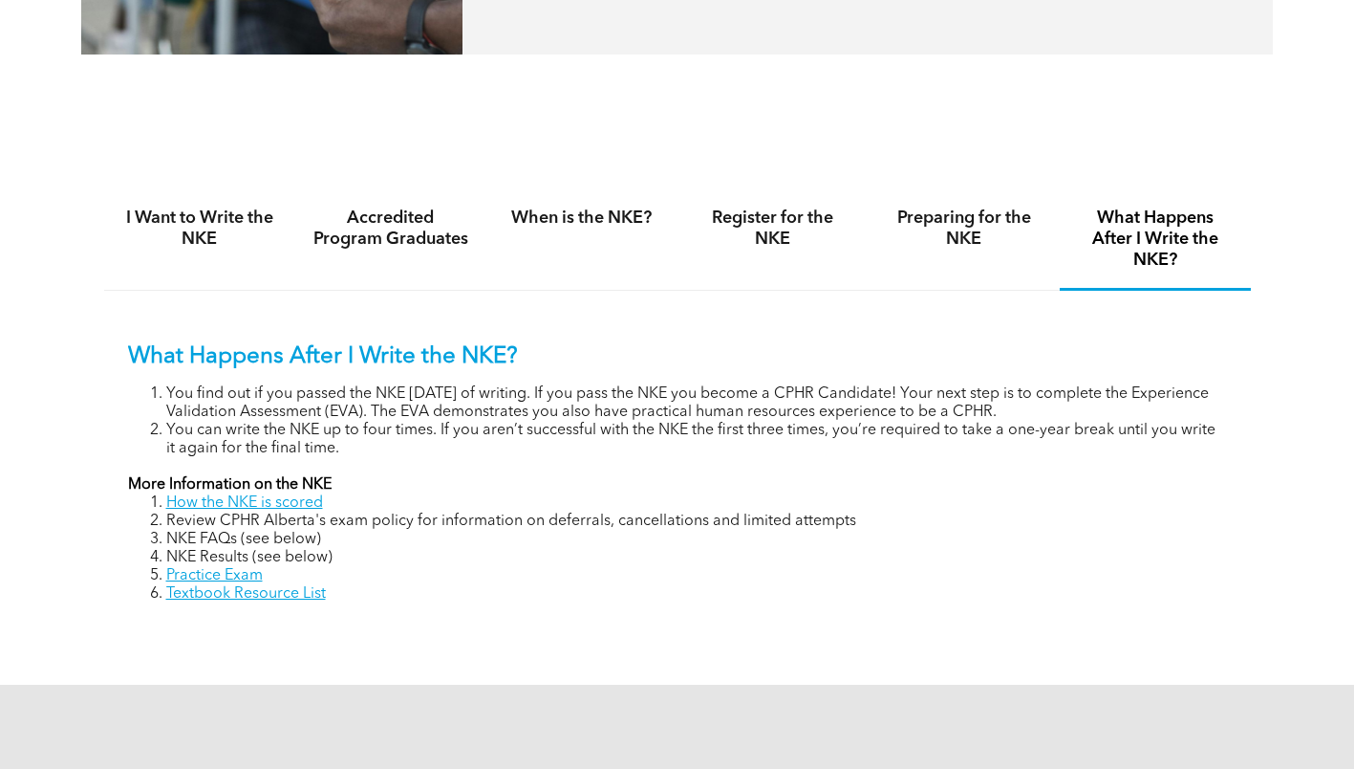
drag, startPoint x: 120, startPoint y: 488, endPoint x: 369, endPoint y: 627, distance: 284.6
click at [369, 627] on div "I Want to Write the NKE Accredited Program Graduates When is the NKE? Register …" at bounding box center [677, 410] width 1147 height 510
drag, startPoint x: 204, startPoint y: 576, endPoint x: 602, endPoint y: 61, distance: 651.4
click at [219, 579] on link "Practice Exam" at bounding box center [214, 575] width 97 height 15
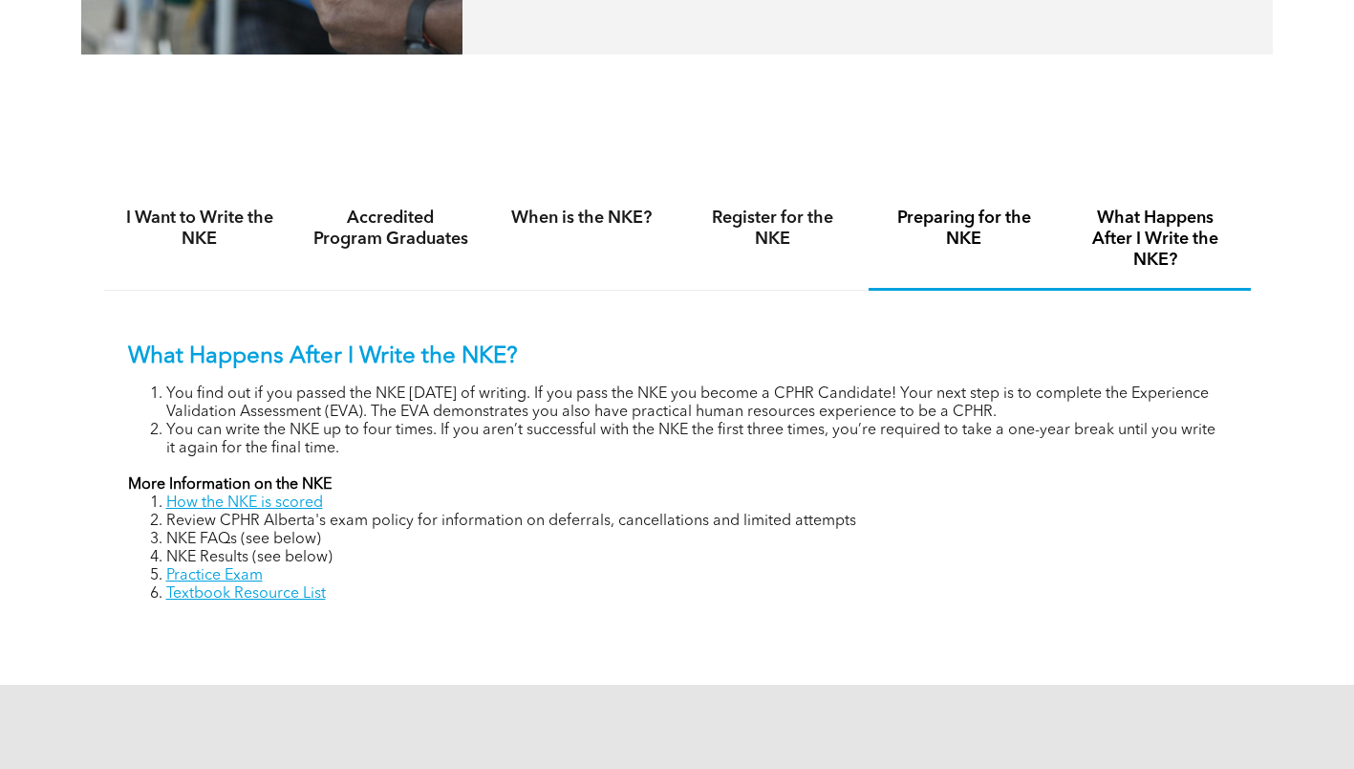
click at [907, 227] on h4 "Preparing for the NKE" at bounding box center [964, 228] width 157 height 42
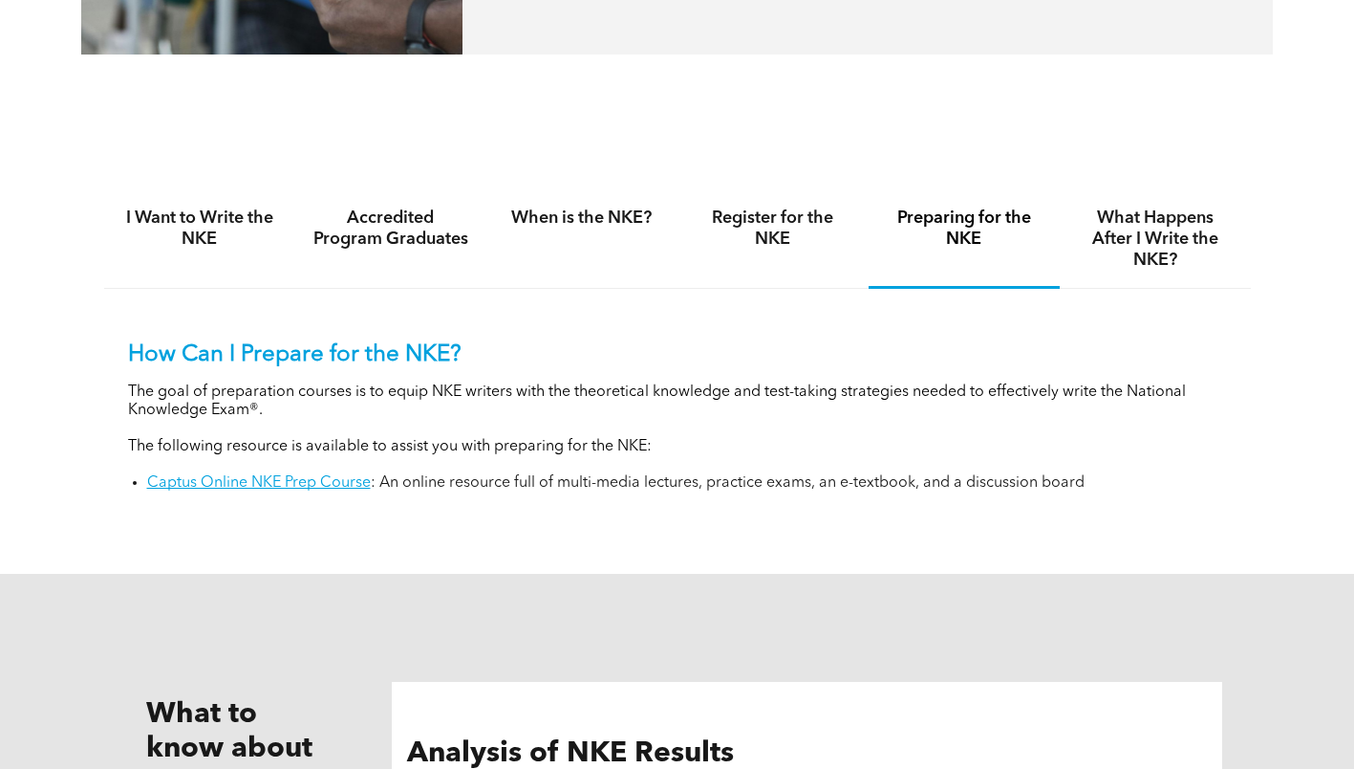
click at [274, 488] on link "Captus Online NKE Prep Course" at bounding box center [259, 482] width 224 height 15
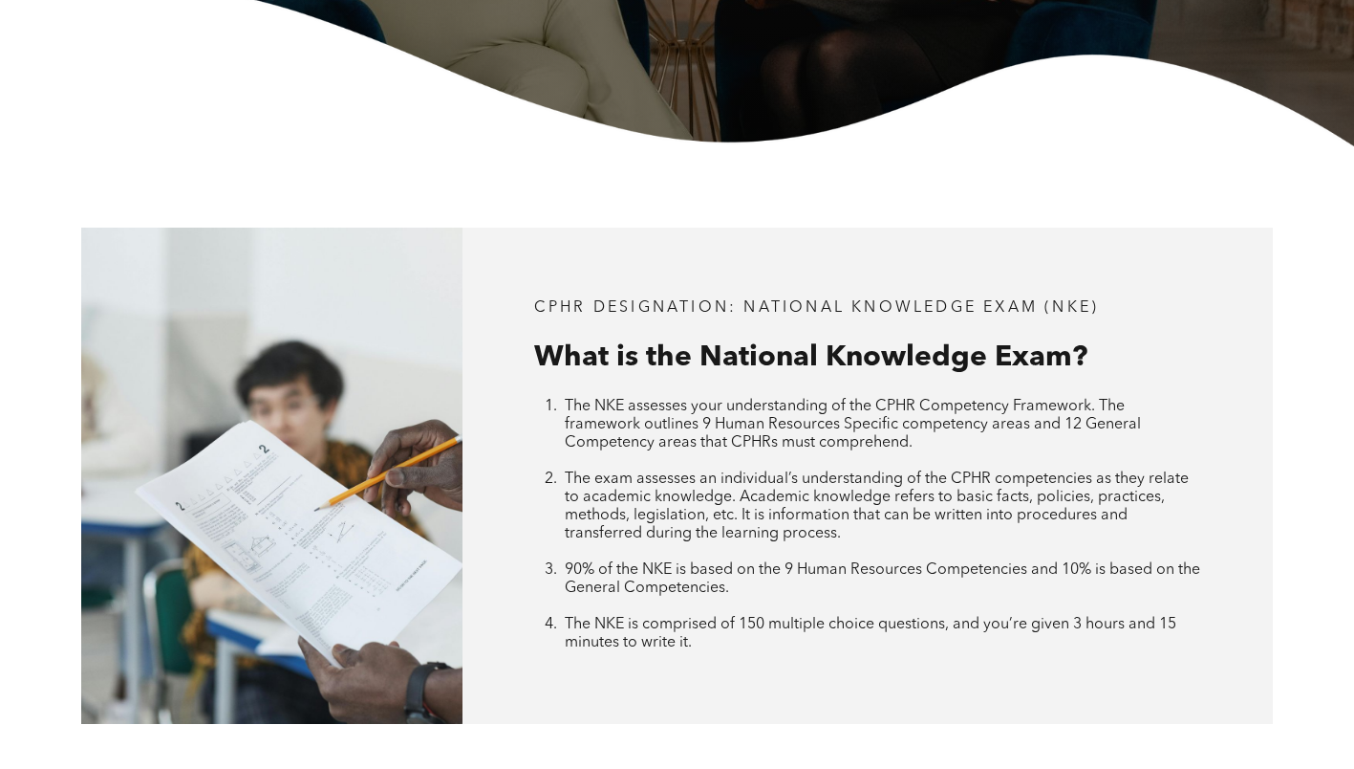
scroll to position [0, 0]
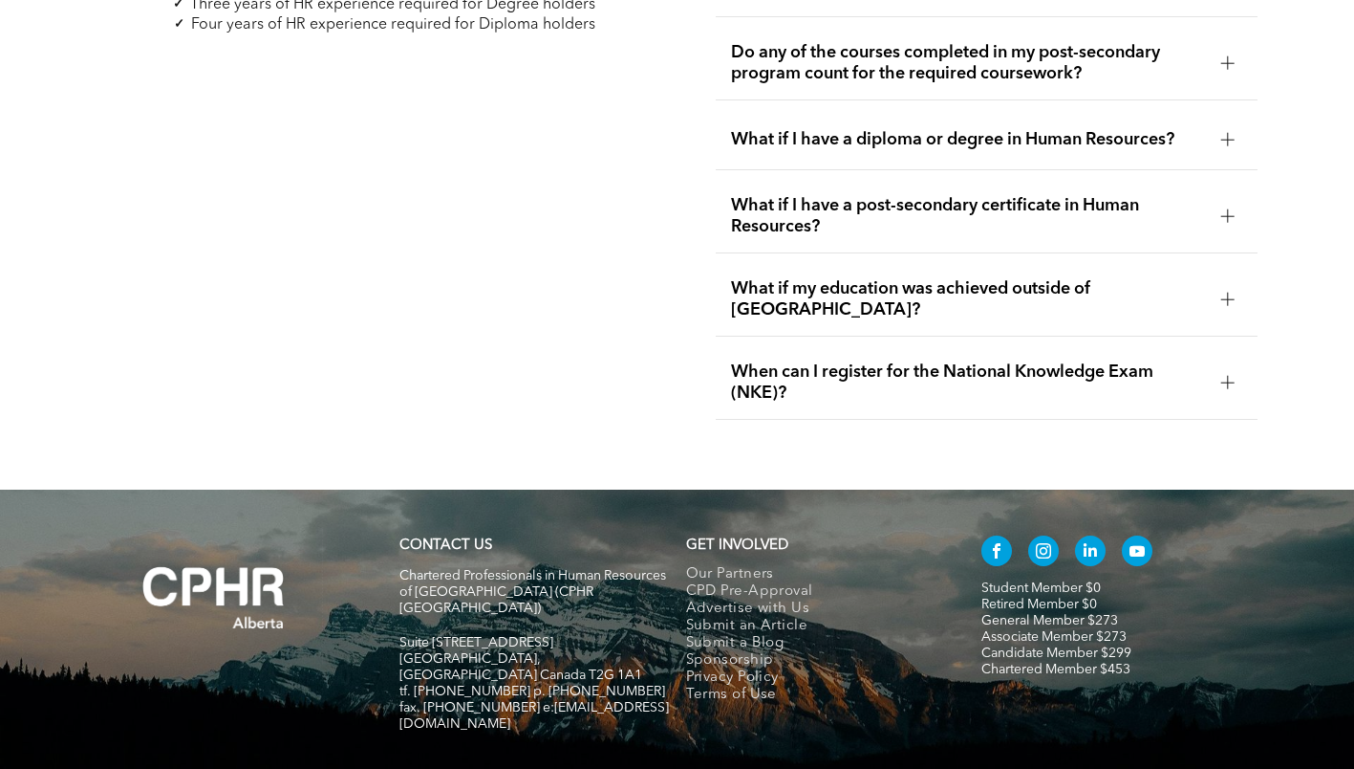
scroll to position [5974, 0]
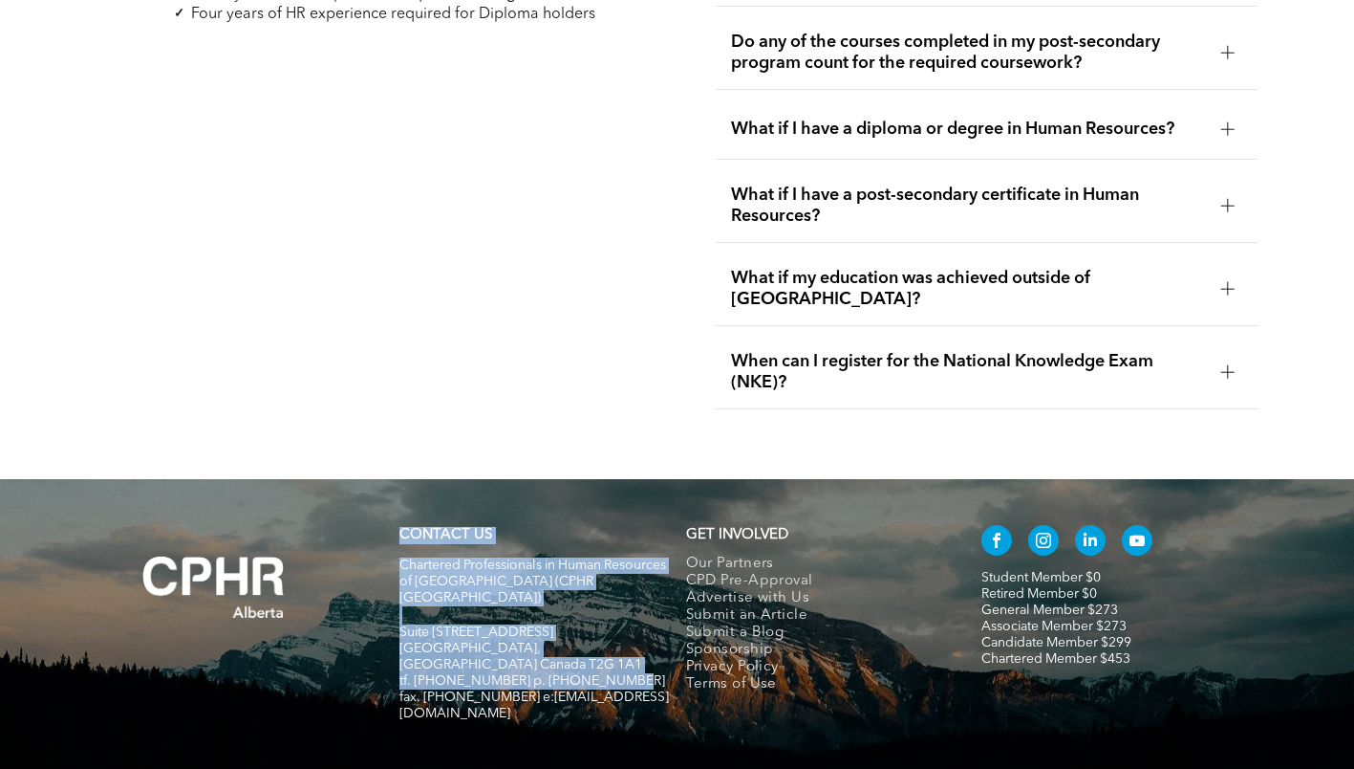
drag, startPoint x: 387, startPoint y: 543, endPoint x: 618, endPoint y: 567, distance: 232.5
click at [618, 567] on div "CONTACT US Chartered Professionals in Human Resources of [GEOGRAPHIC_DATA] ([GE…" at bounding box center [677, 632] width 1147 height 231
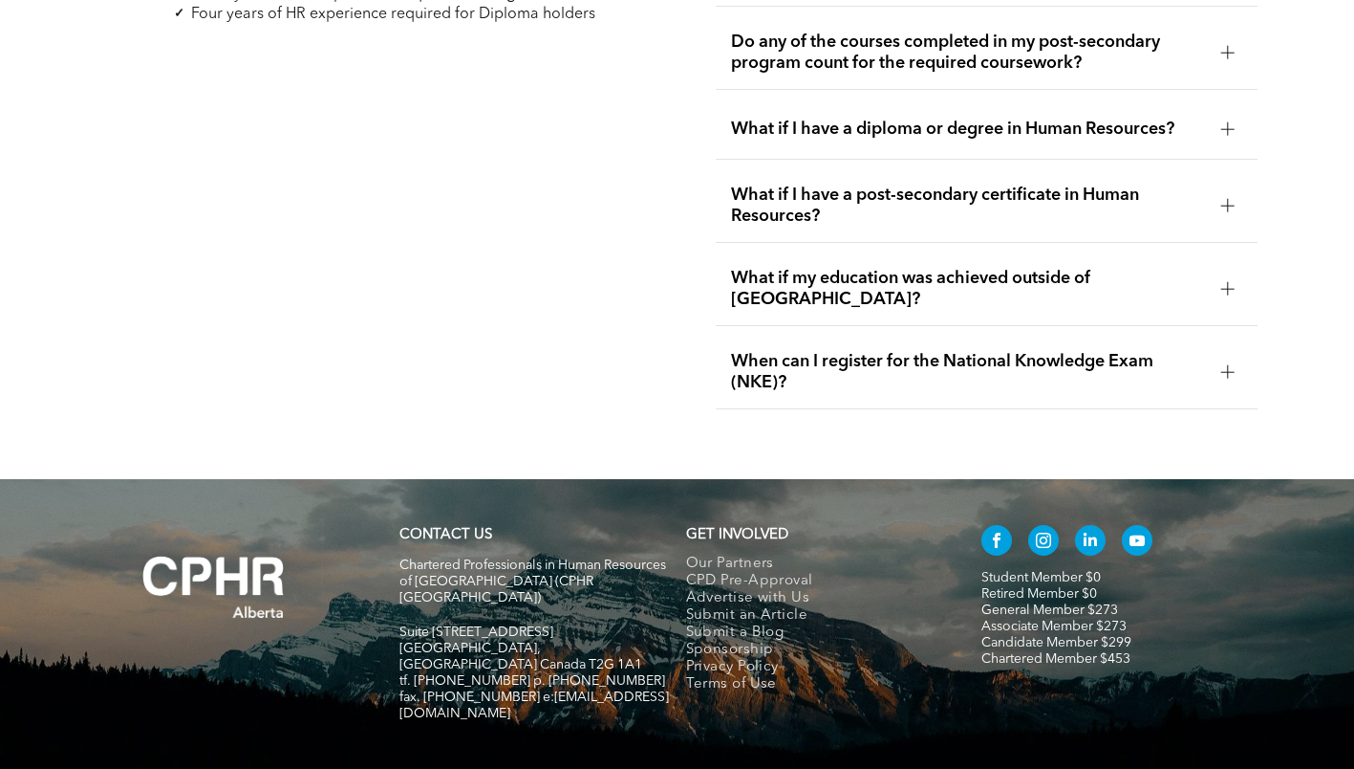
drag, startPoint x: 618, startPoint y: 567, endPoint x: 506, endPoint y: 278, distance: 309.9
click at [506, 278] on div "Path 4: Coursework Path to the CPHR Apply for a General membership Obtain a Deg…" at bounding box center [367, 108] width 573 height 633
drag, startPoint x: 607, startPoint y: 551, endPoint x: 400, endPoint y: 538, distance: 207.8
click at [400, 555] on div "Chartered Professionals in Human Resources of Alberta (CPHR Alberta) Suite 320,…" at bounding box center [535, 647] width 270 height 185
drag, startPoint x: 400, startPoint y: 538, endPoint x: 349, endPoint y: 226, distance: 316.6
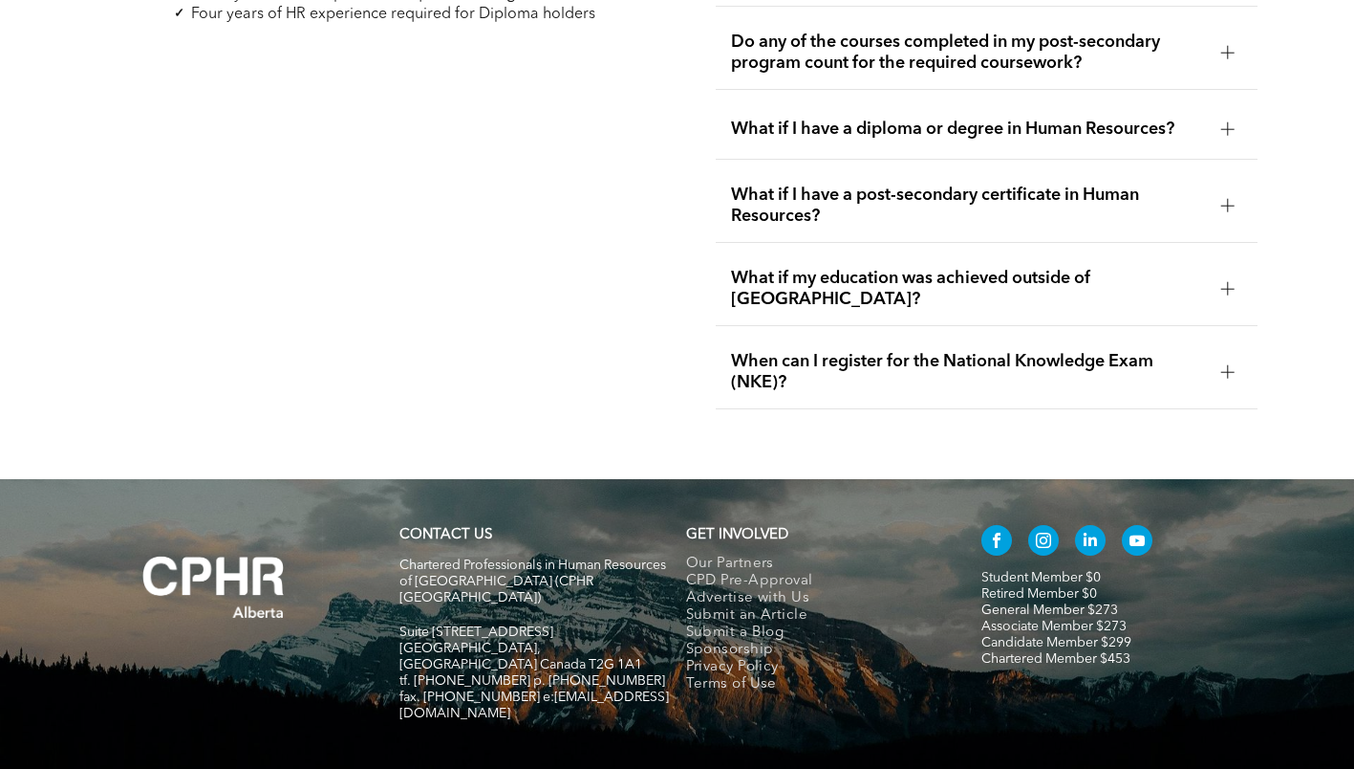
click at [349, 226] on div "Path 4: Coursework Path to the CPHR Apply for a General membership Obtain a Deg…" at bounding box center [367, 108] width 573 height 633
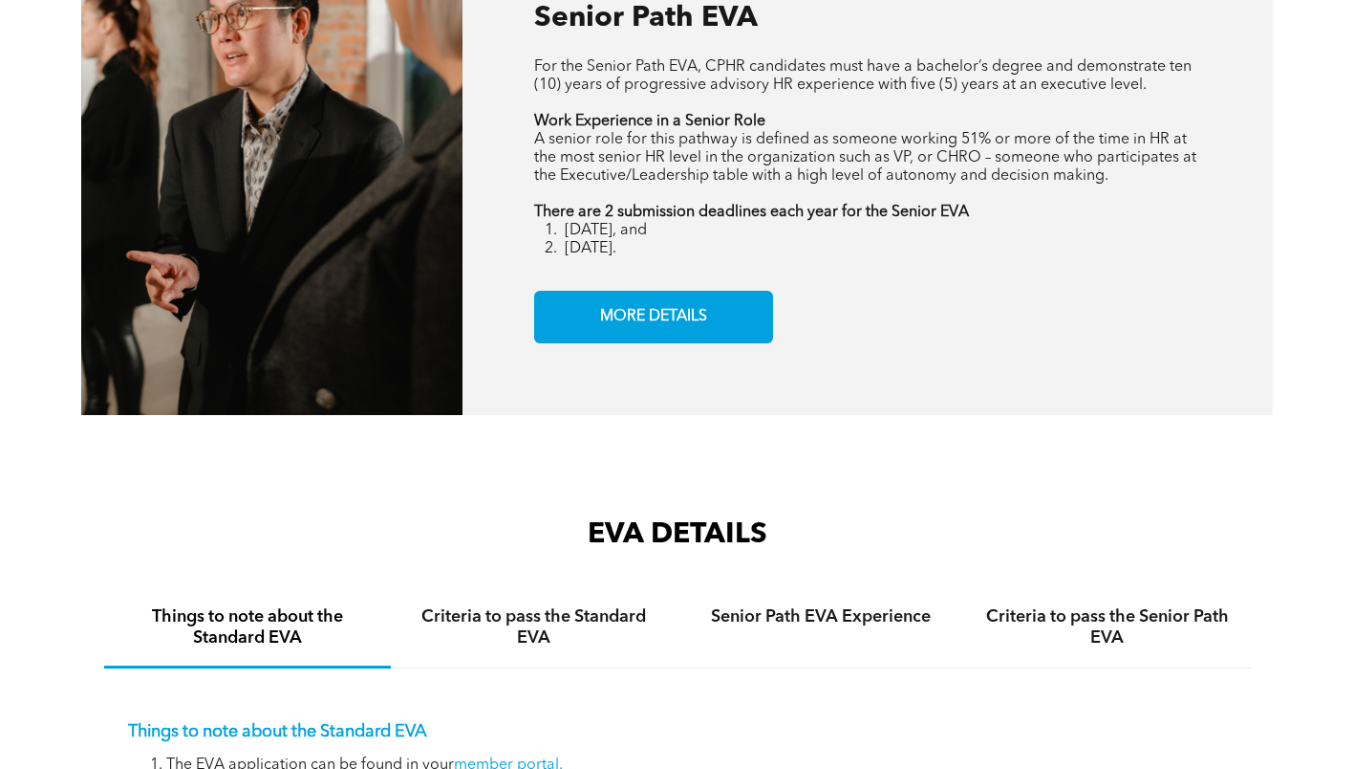
scroll to position [2581, 0]
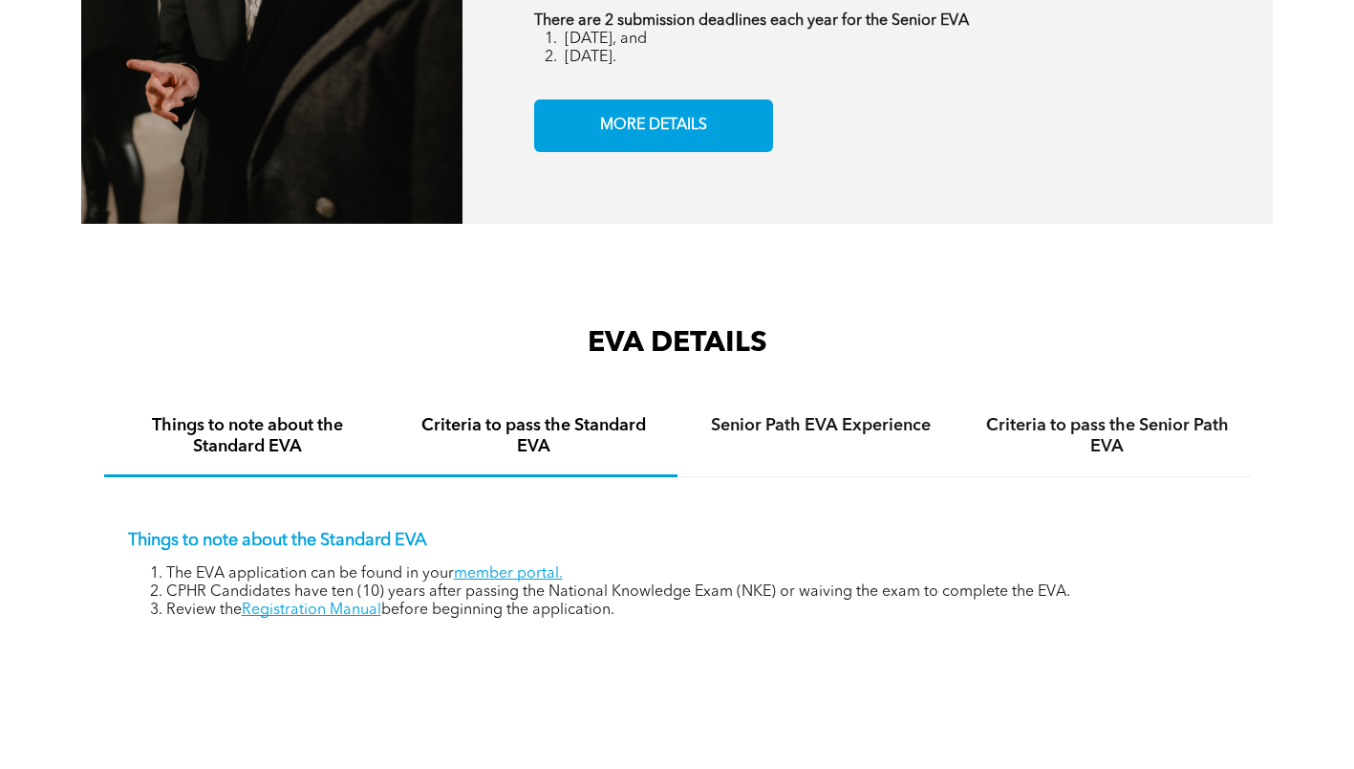
click at [532, 450] on h4 "Criteria to pass the Standard EVA" at bounding box center [534, 436] width 252 height 42
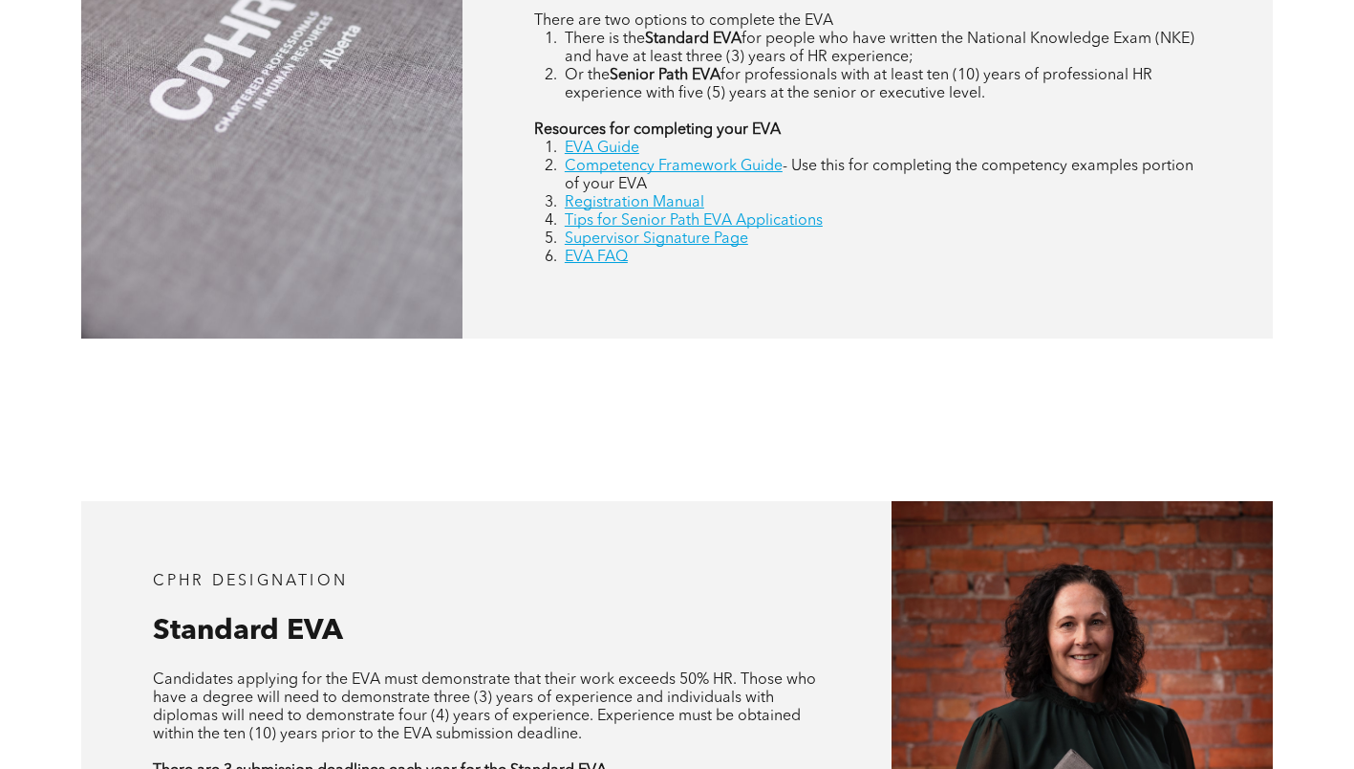
scroll to position [1051, 0]
